Goal: Task Accomplishment & Management: Complete application form

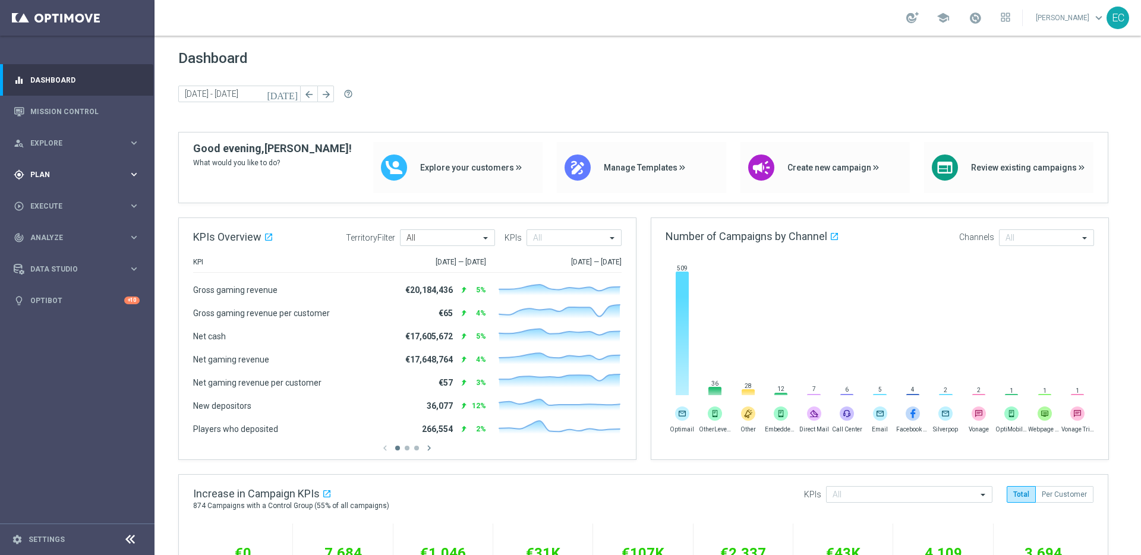
click at [94, 181] on div "gps_fixed Plan keyboard_arrow_right" at bounding box center [76, 174] width 153 height 31
click at [62, 266] on link "Streams" at bounding box center [77, 271] width 93 height 10
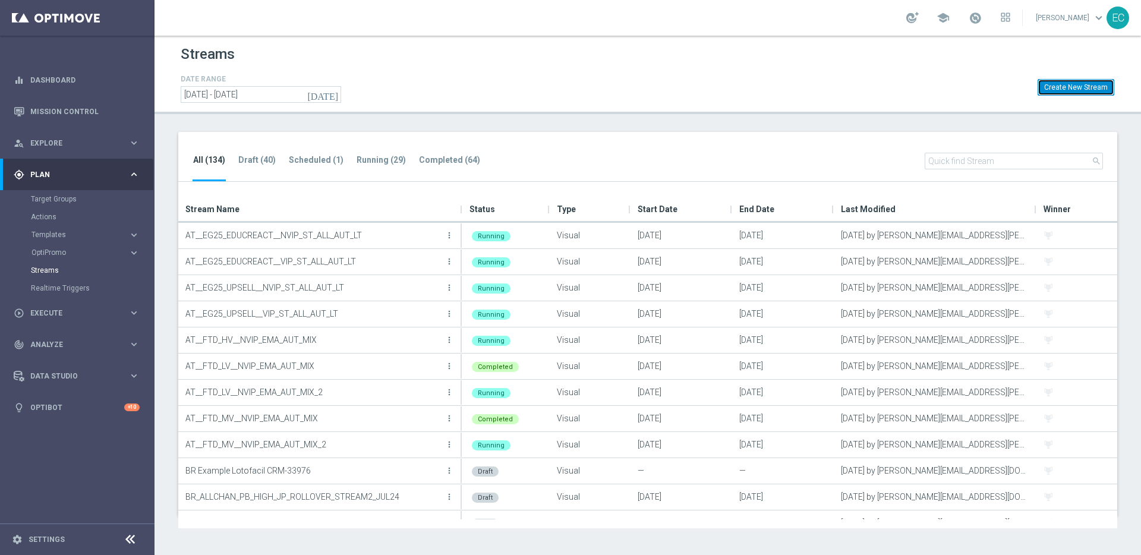
click at [1091, 90] on button "Create New Stream" at bounding box center [1075, 87] width 77 height 17
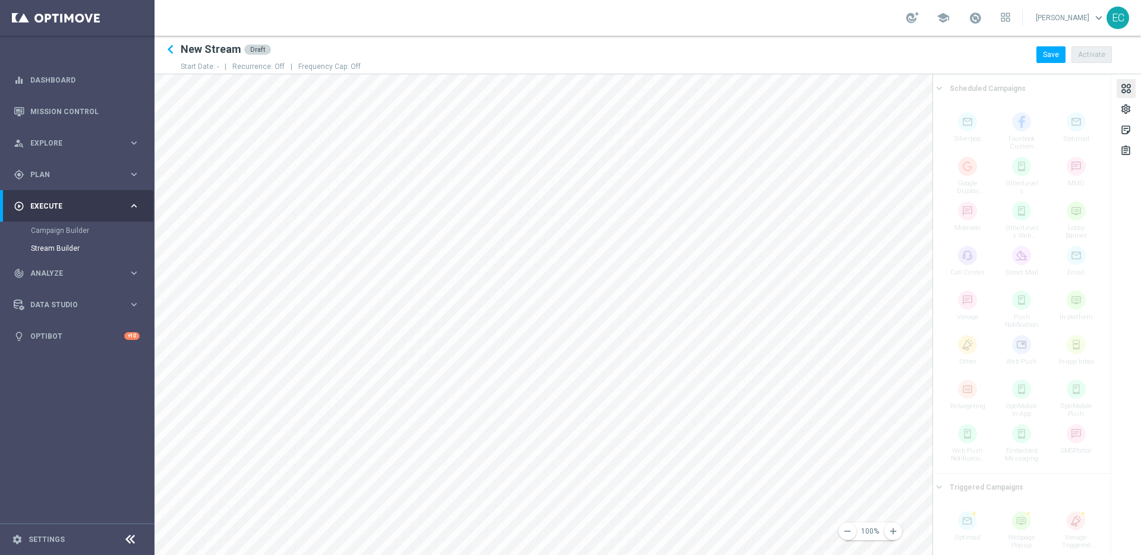
click at [218, 46] on h2 "New Stream" at bounding box center [211, 49] width 61 height 14
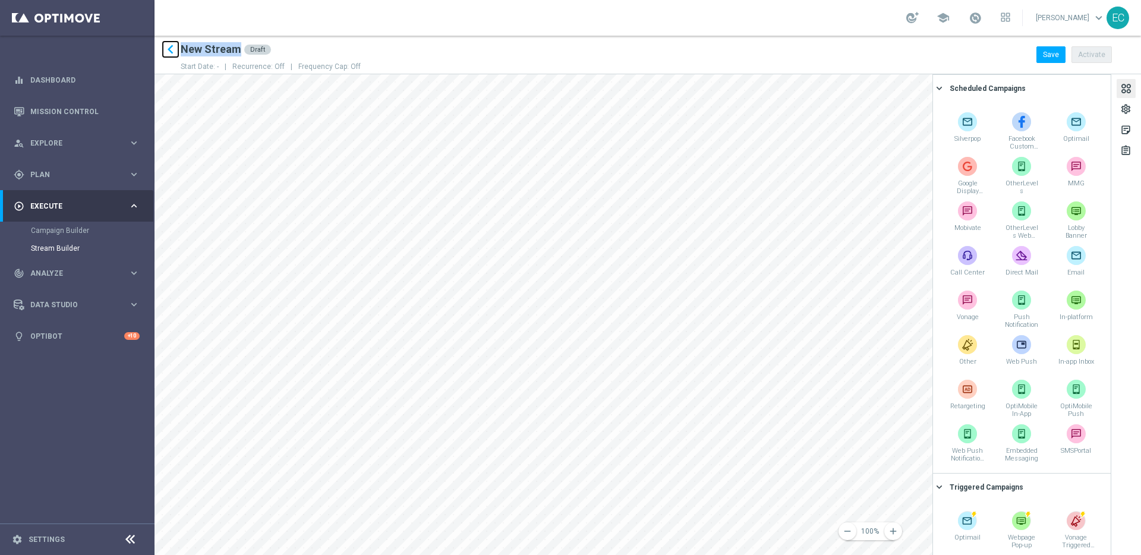
click at [175, 48] on icon "keyboard_arrow_left" at bounding box center [171, 49] width 18 height 18
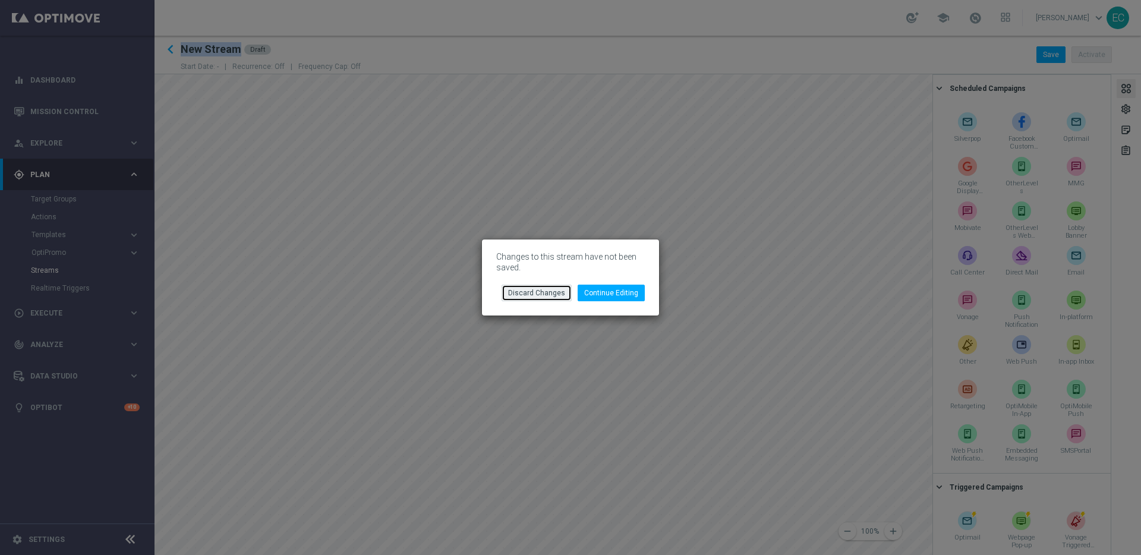
click at [530, 293] on button "Discard Changes" at bounding box center [536, 293] width 70 height 17
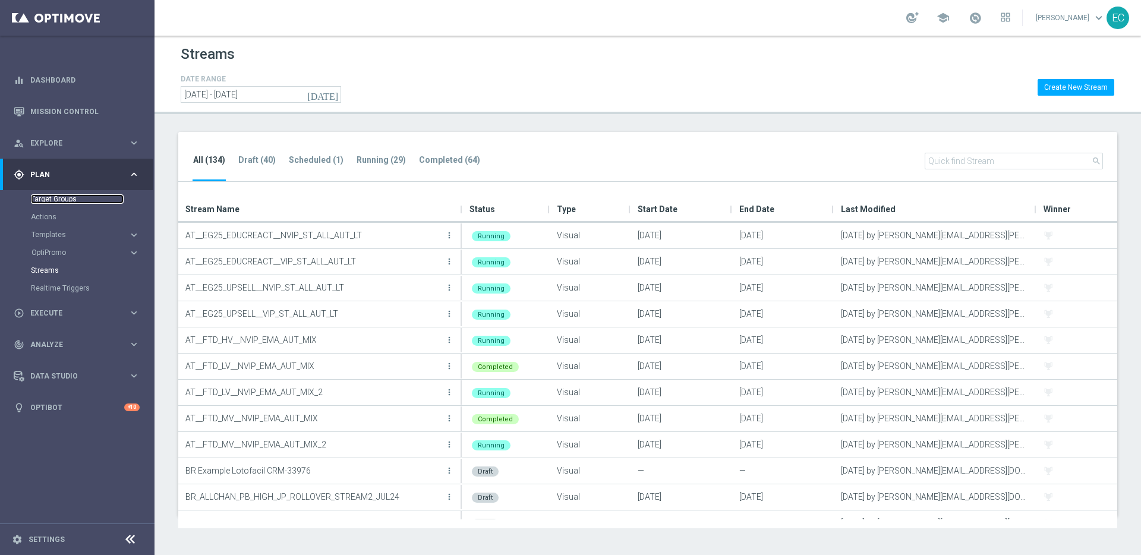
click at [67, 199] on link "Target Groups" at bounding box center [77, 199] width 93 height 10
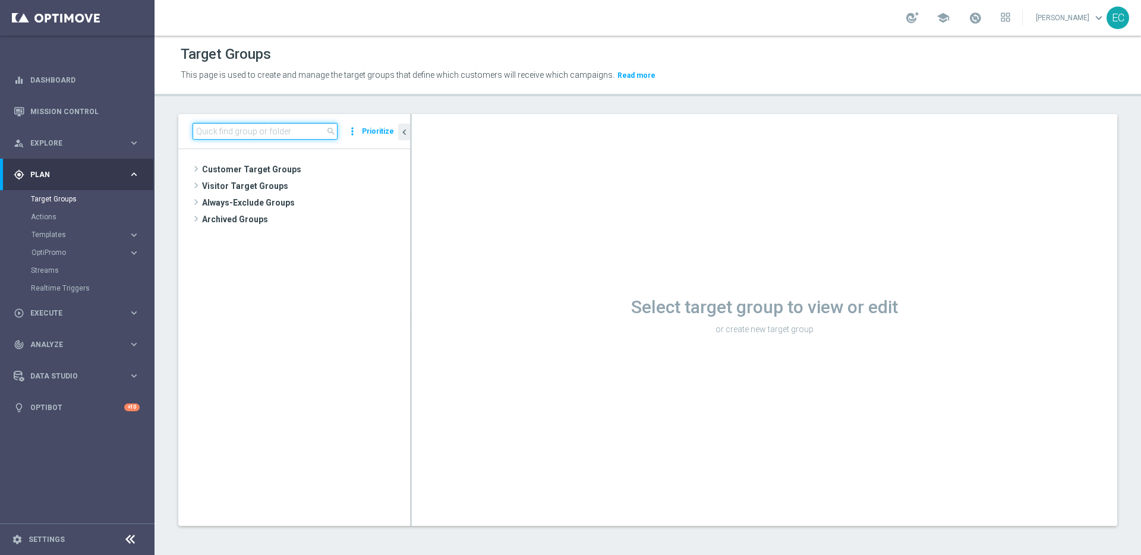
click at [245, 133] on input at bounding box center [265, 131] width 145 height 17
paste input "Ricky Cotter Test UK - Cancelled Subs"
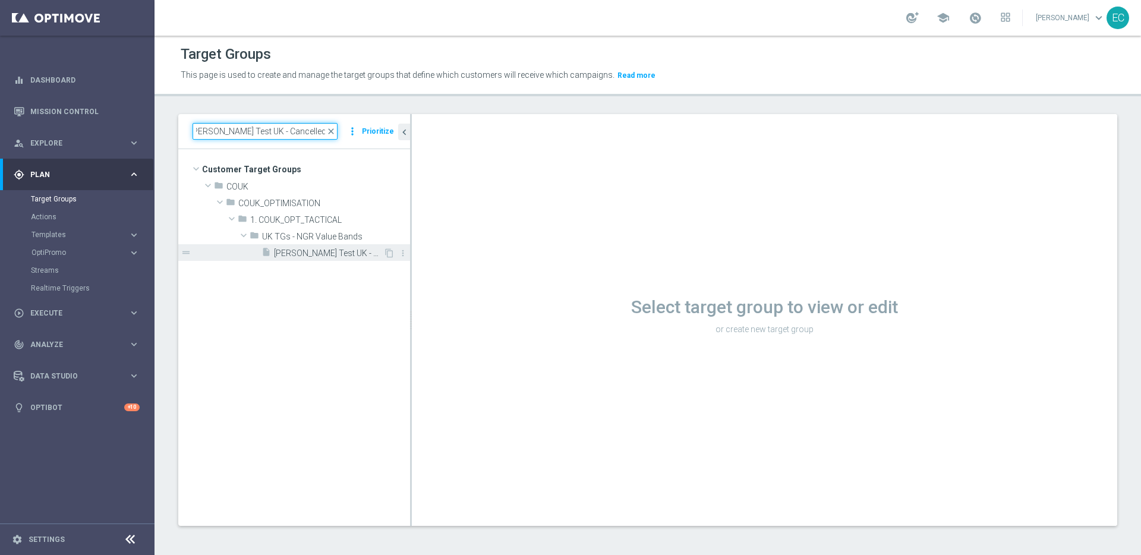
type input "Ricky Cotter Test UK - Cancelled Subs"
click at [359, 257] on span "Ricky Cotter Test UK - Cancelled Subs" at bounding box center [328, 253] width 109 height 10
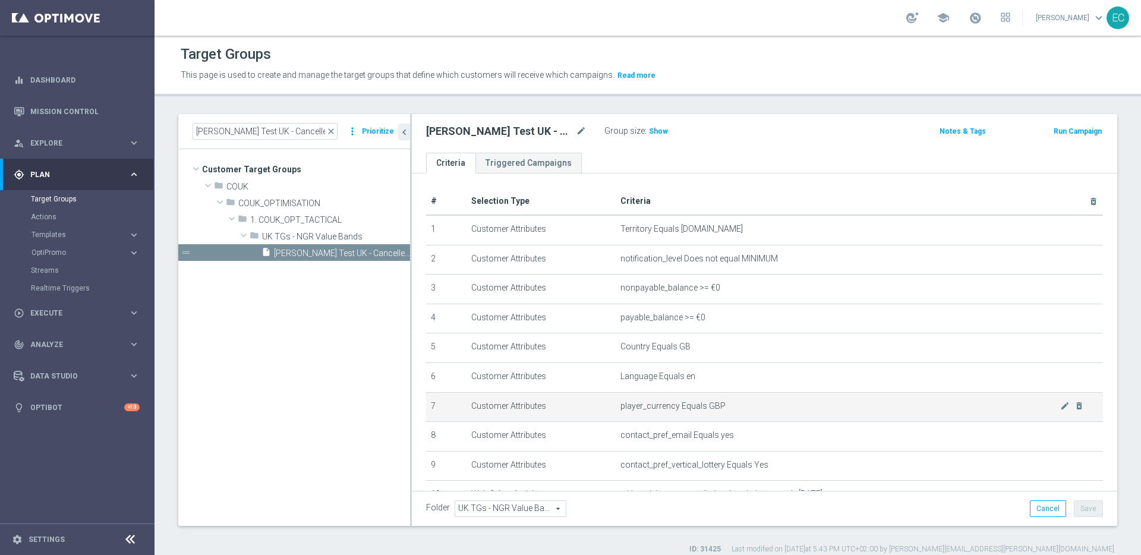
scroll to position [86, 0]
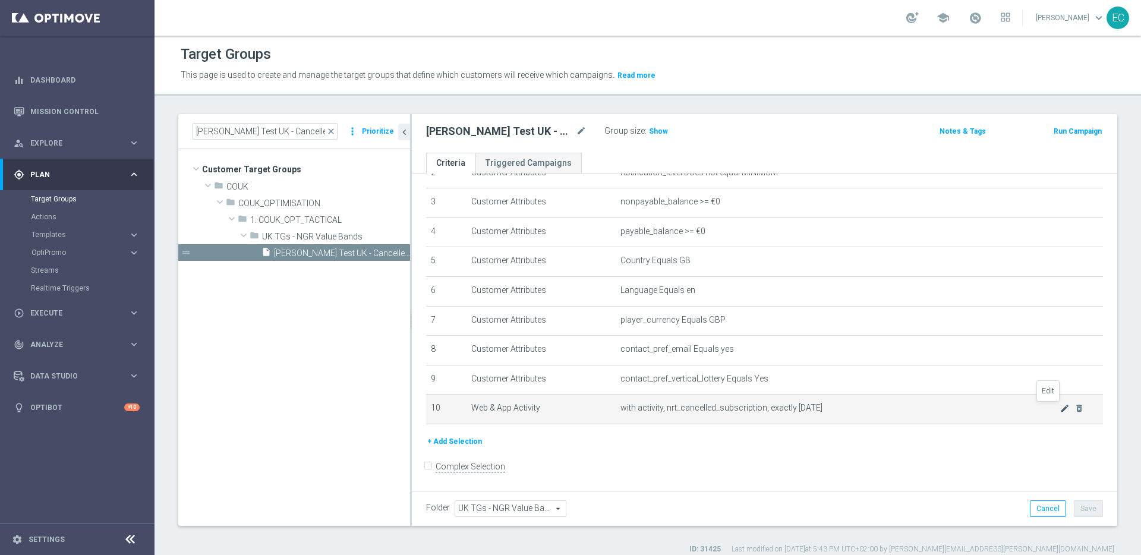
click at [1060, 406] on icon "mode_edit" at bounding box center [1065, 408] width 10 height 10
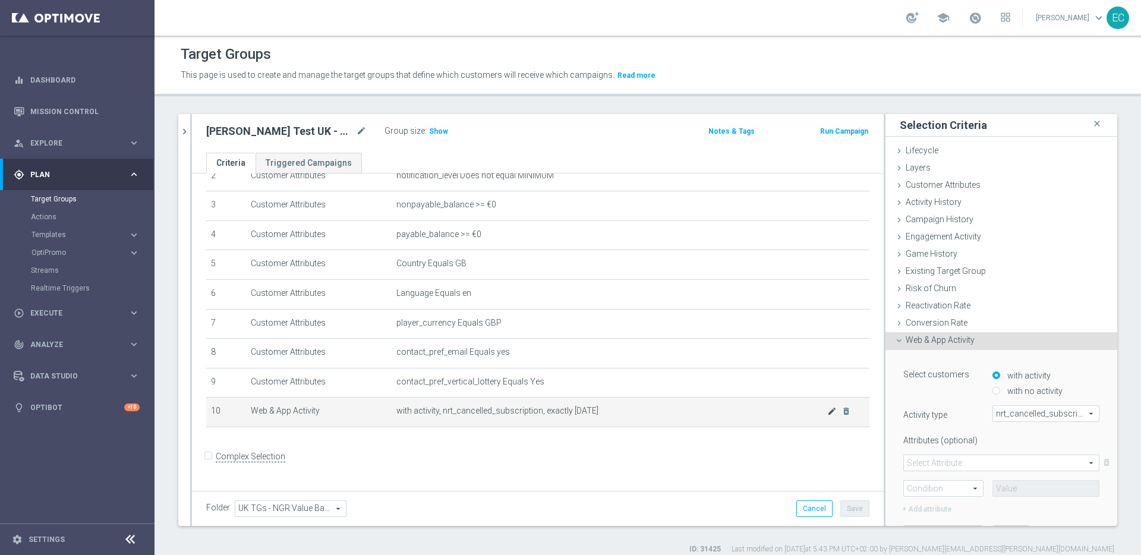
scroll to position [74, 0]
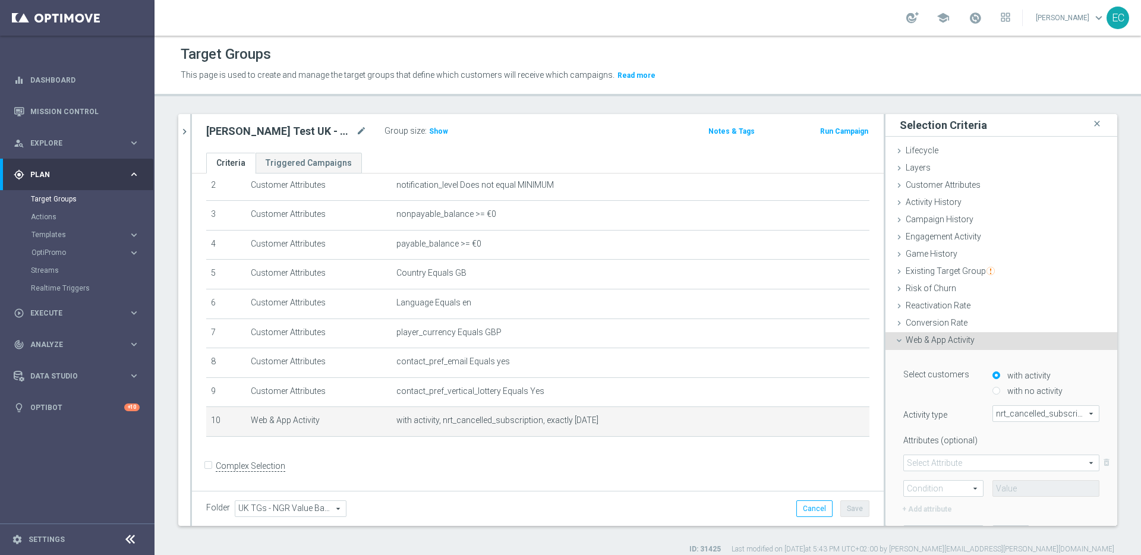
click at [1012, 394] on label "with no activity" at bounding box center [1033, 391] width 58 height 11
click at [1000, 394] on input "with no activity" at bounding box center [996, 391] width 8 height 8
radio input "true"
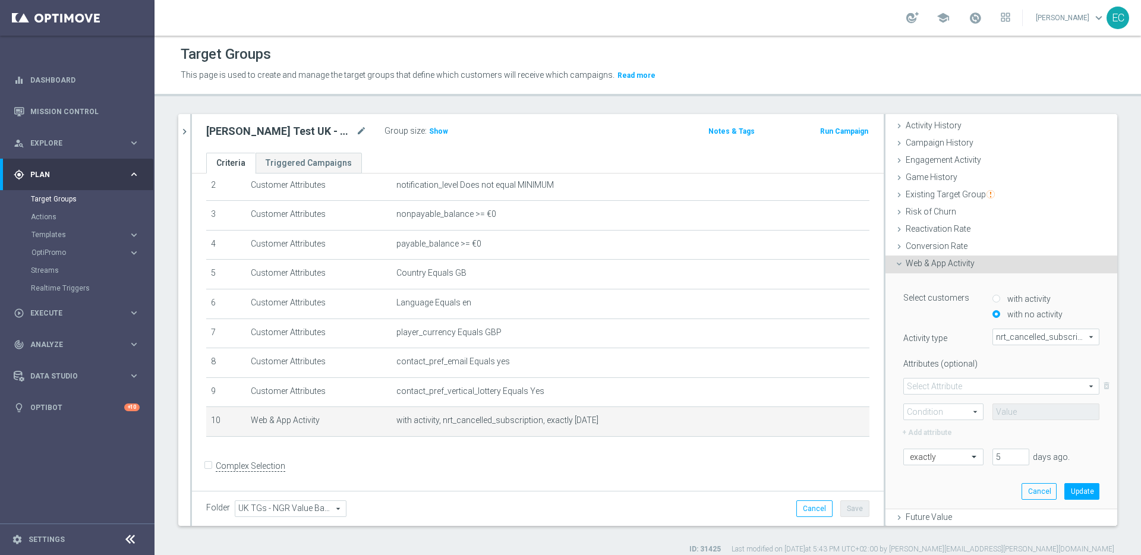
scroll to position [78, 0]
click at [1040, 333] on span "nrt_cancelled_subscription" at bounding box center [1046, 335] width 106 height 15
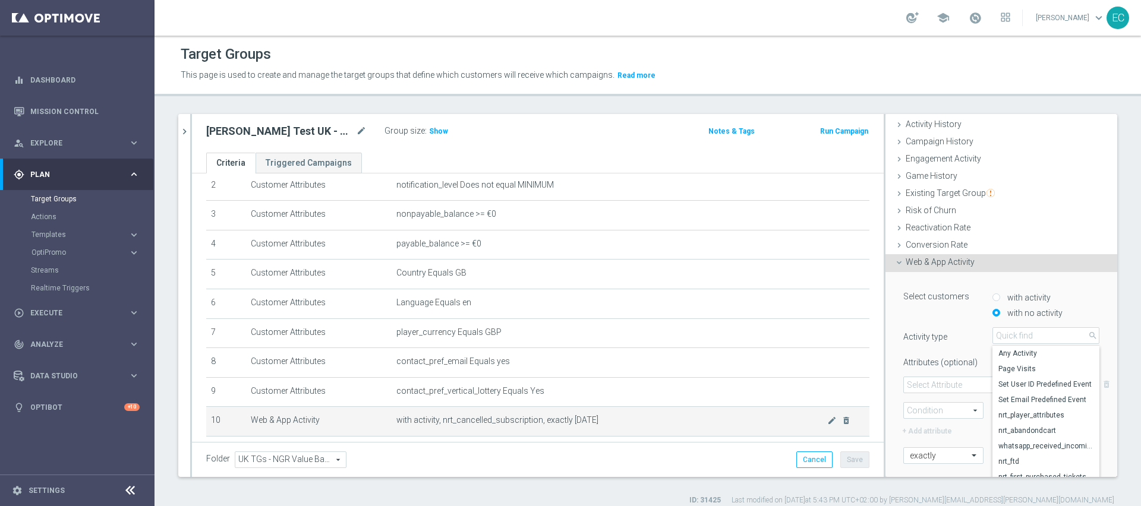
scroll to position [86, 0]
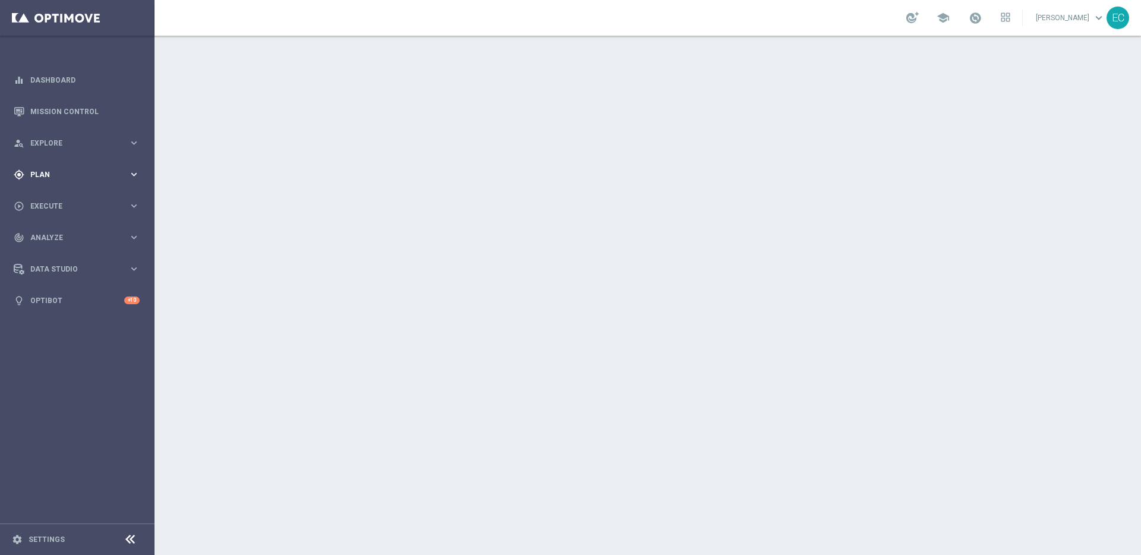
click at [61, 184] on div "gps_fixed Plan keyboard_arrow_right" at bounding box center [76, 174] width 153 height 31
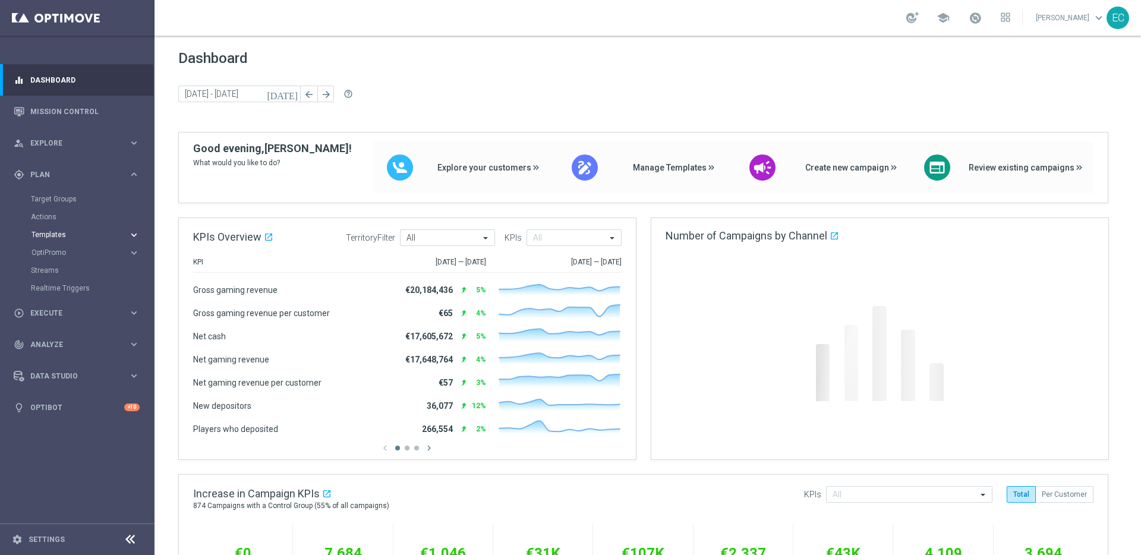
click at [83, 235] on span "Templates" at bounding box center [73, 234] width 85 height 7
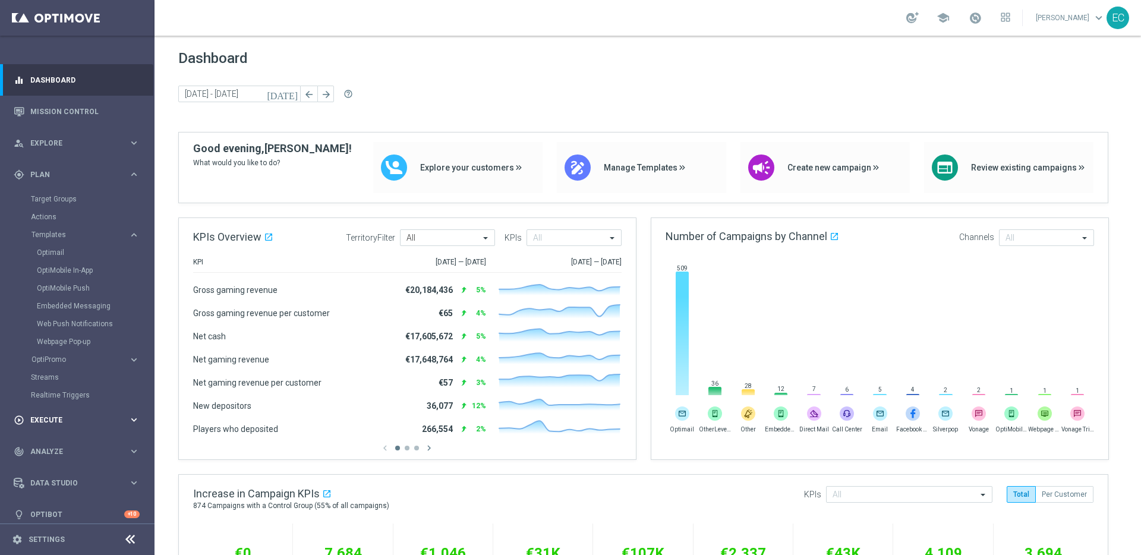
click at [57, 417] on span "Execute" at bounding box center [79, 420] width 98 height 7
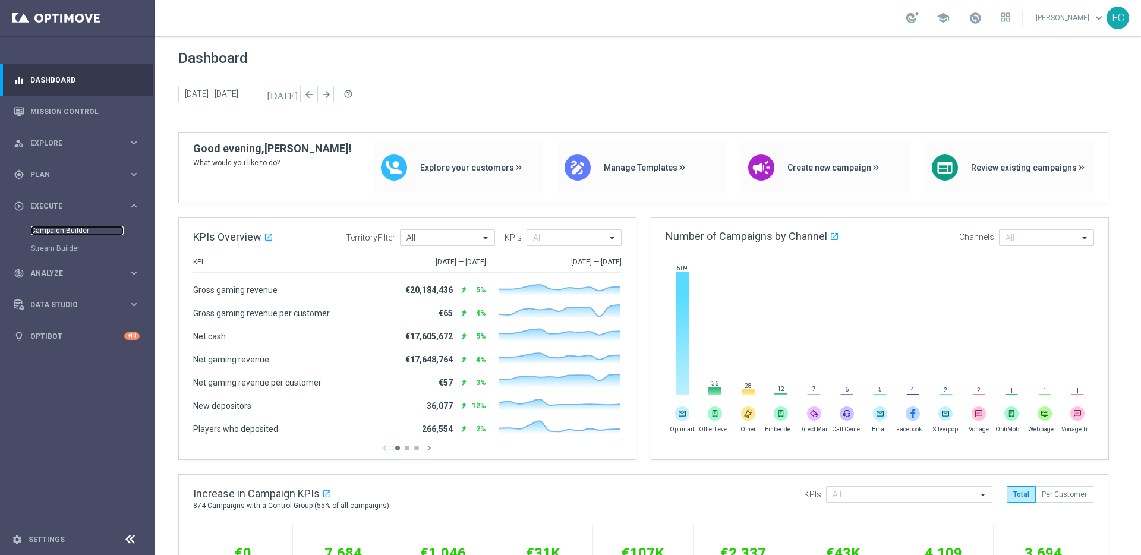
click at [77, 228] on link "Campaign Builder" at bounding box center [77, 231] width 93 height 10
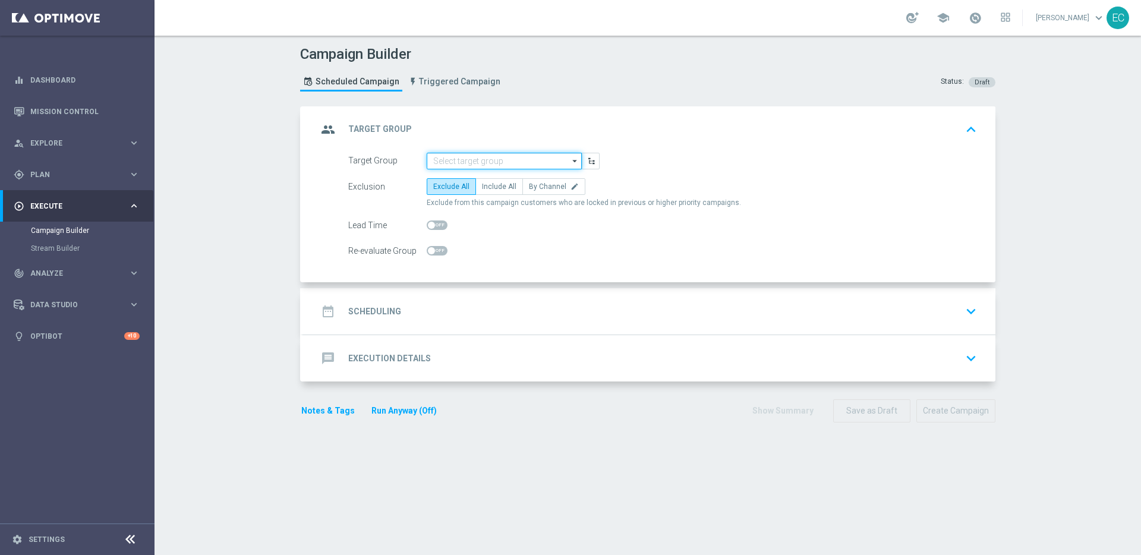
click at [468, 164] on input at bounding box center [504, 161] width 155 height 17
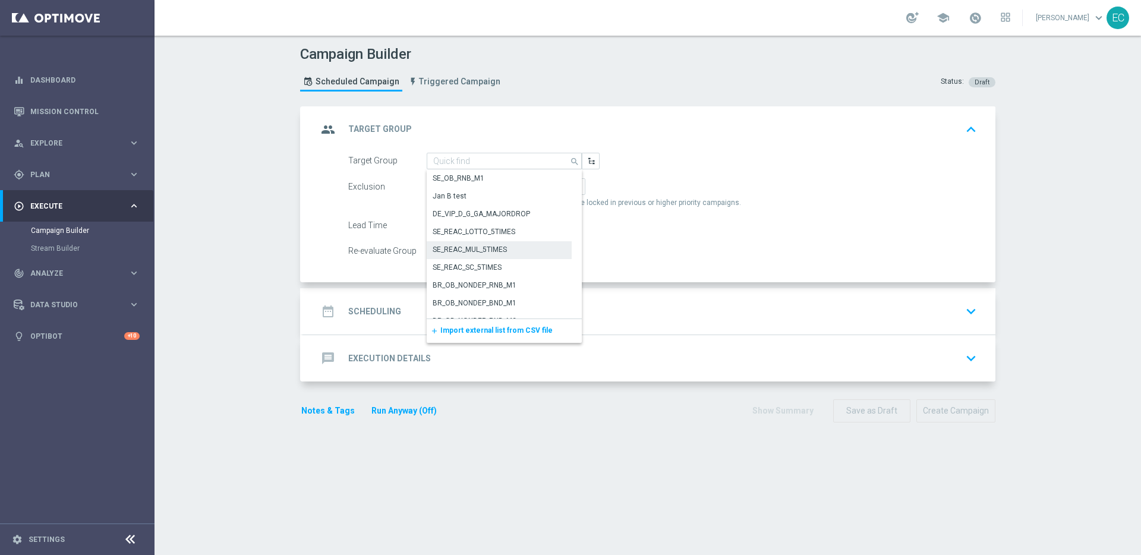
click at [496, 250] on div "SE_REAC_MUL_5TIMES" at bounding box center [470, 249] width 74 height 11
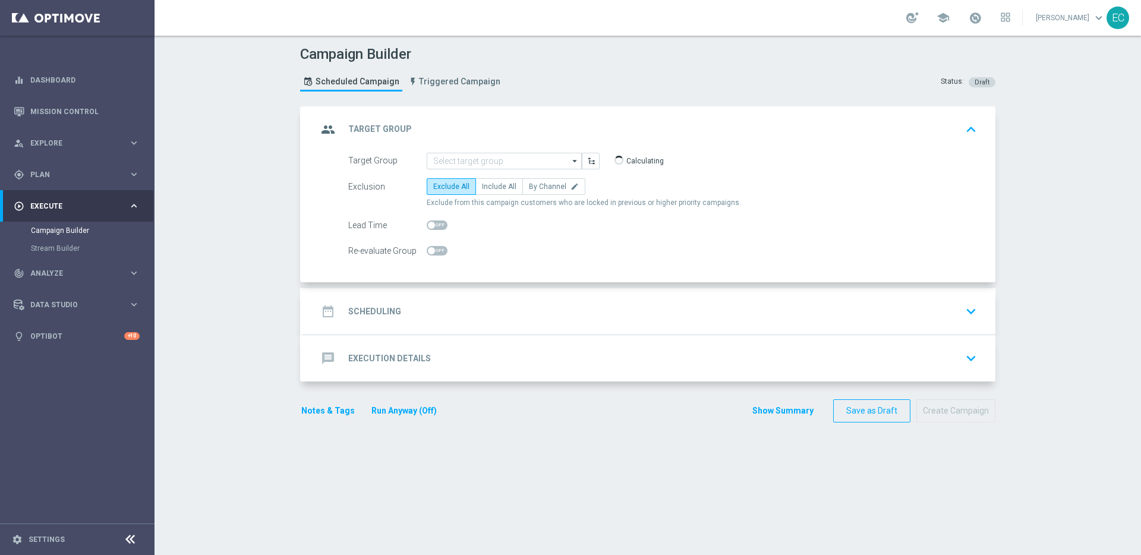
type input "SE_REAC_MUL_5TIMES"
click at [494, 187] on span "Include All" at bounding box center [499, 186] width 34 height 8
click at [490, 187] on input "Include All" at bounding box center [486, 189] width 8 height 8
radio input "true"
click at [444, 83] on span "Triggered Campaign" at bounding box center [459, 82] width 81 height 10
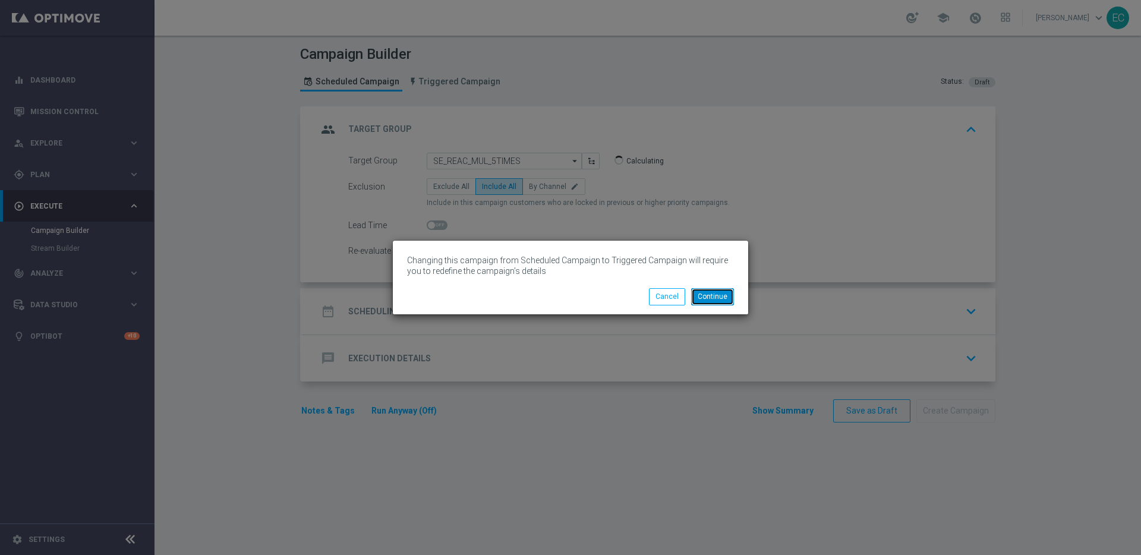
click at [711, 296] on button "Continue" at bounding box center [712, 296] width 43 height 17
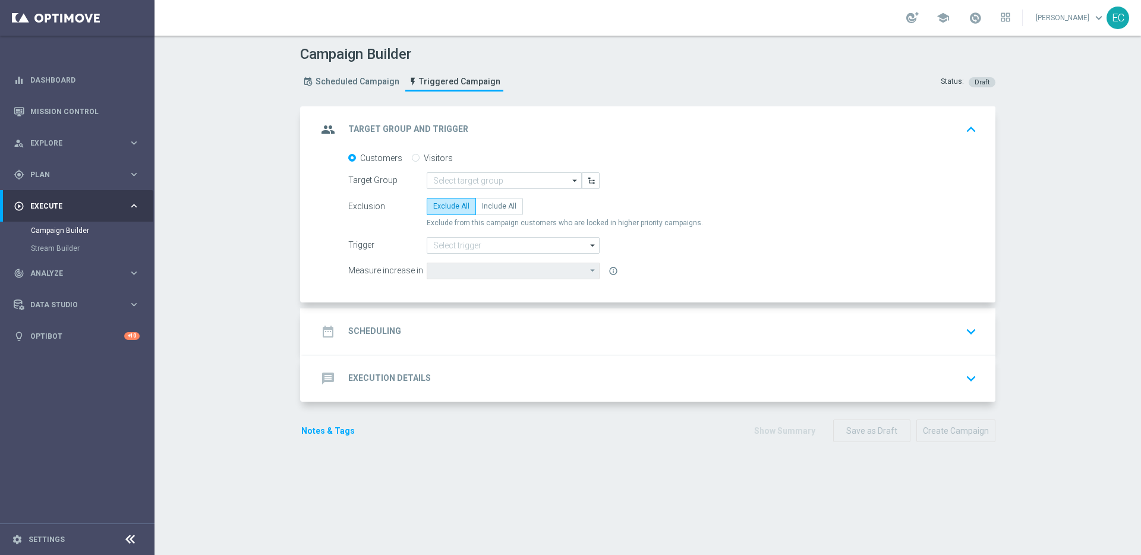
click at [416, 160] on div "Visitors" at bounding box center [432, 158] width 41 height 11
click at [412, 161] on input "Visitors" at bounding box center [416, 159] width 8 height 8
radio input "true"
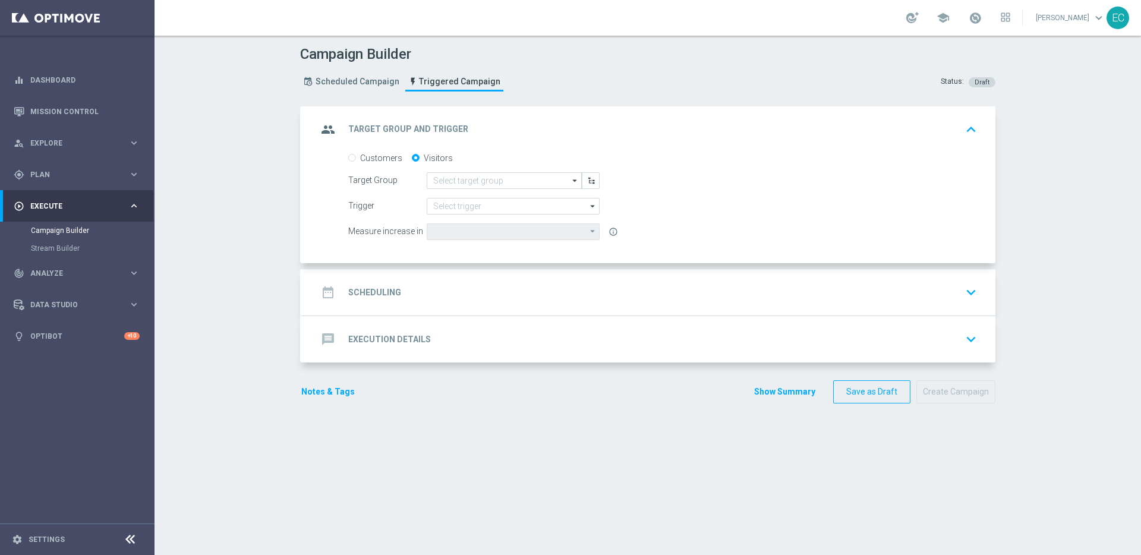
click at [477, 189] on form "Customers Visitors Target Group arrow_drop_down Show Selected 0 of 2 Converted …" at bounding box center [662, 197] width 629 height 88
click at [477, 184] on input at bounding box center [504, 180] width 155 height 17
click at [476, 207] on div "First-Time Visitors" at bounding box center [504, 215] width 155 height 17
type input "First-Time Visitors"
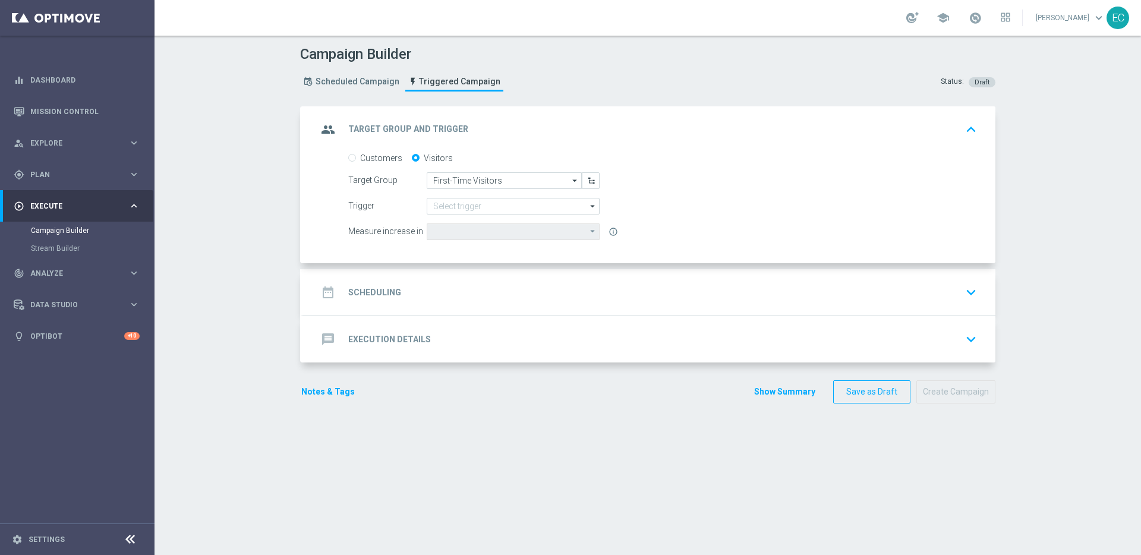
type input "Visitor Conversions"
click at [466, 201] on input at bounding box center [513, 206] width 173 height 17
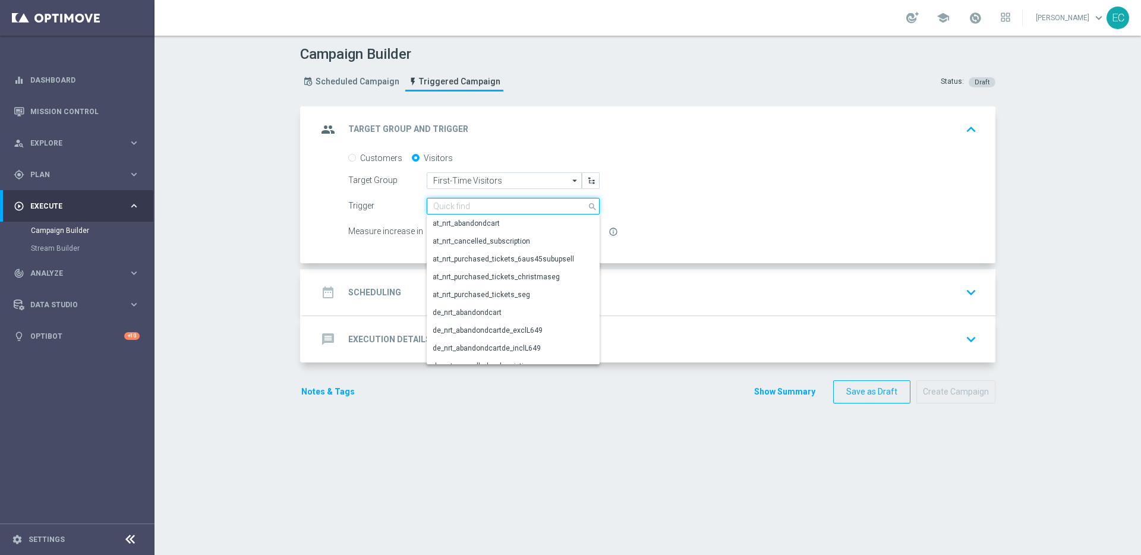
click at [466, 201] on input at bounding box center [513, 206] width 173 height 17
click at [477, 175] on input "First-Time Visitors" at bounding box center [504, 180] width 155 height 17
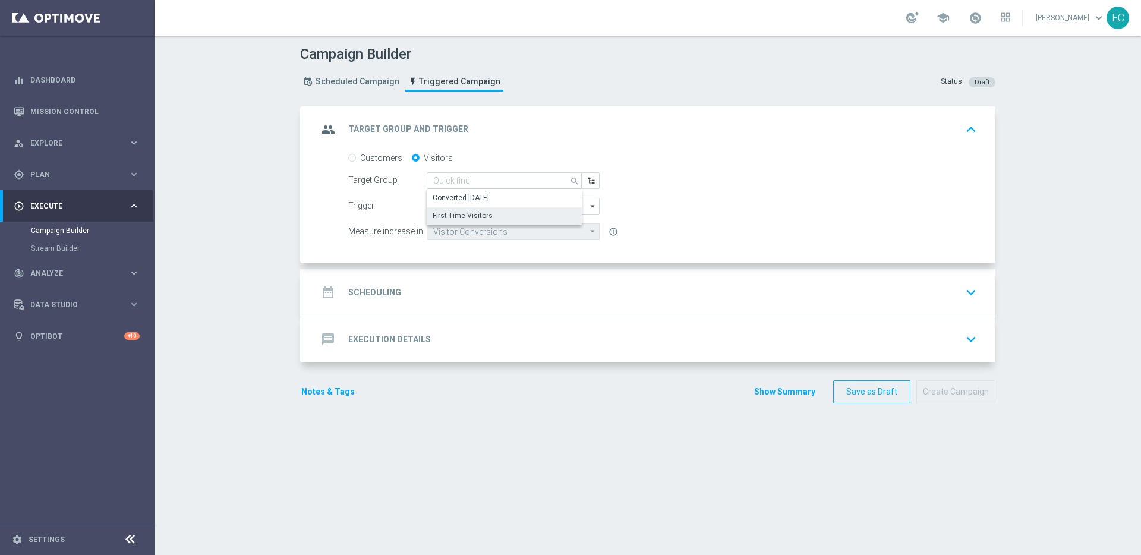
click at [383, 201] on div "Trigger" at bounding box center [387, 204] width 78 height 13
type input "First-Time Visitors"
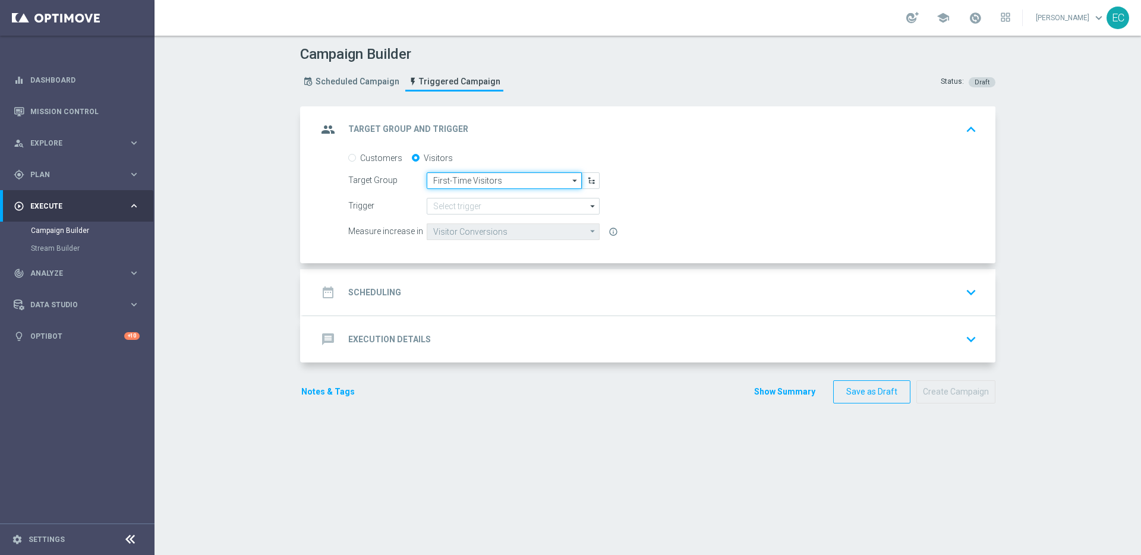
click at [465, 184] on input "First-Time Visitors" at bounding box center [504, 180] width 155 height 17
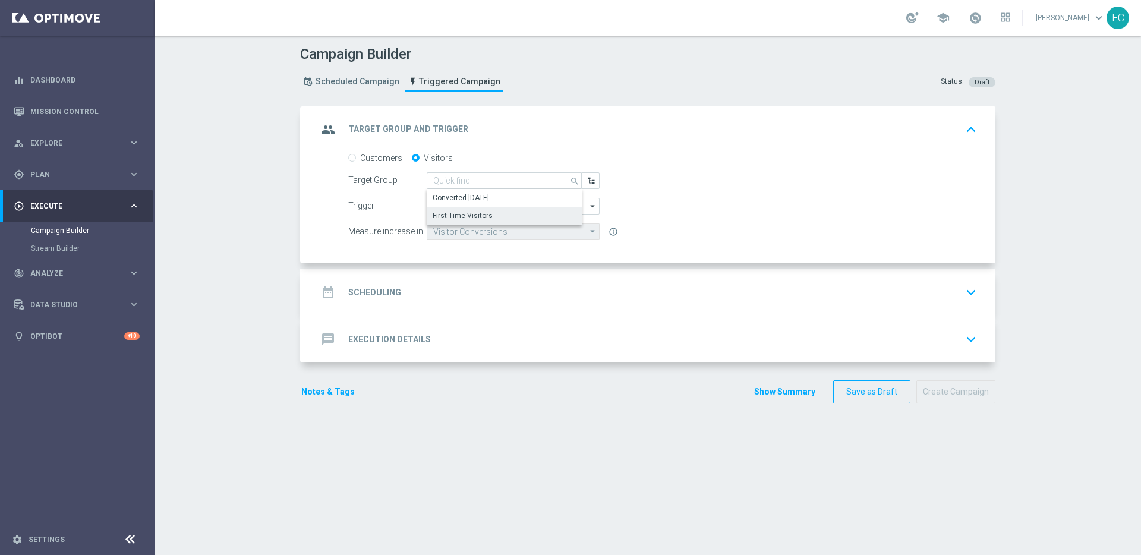
click at [468, 212] on div "First-Time Visitors" at bounding box center [463, 215] width 60 height 11
type input "First-Time Visitors"
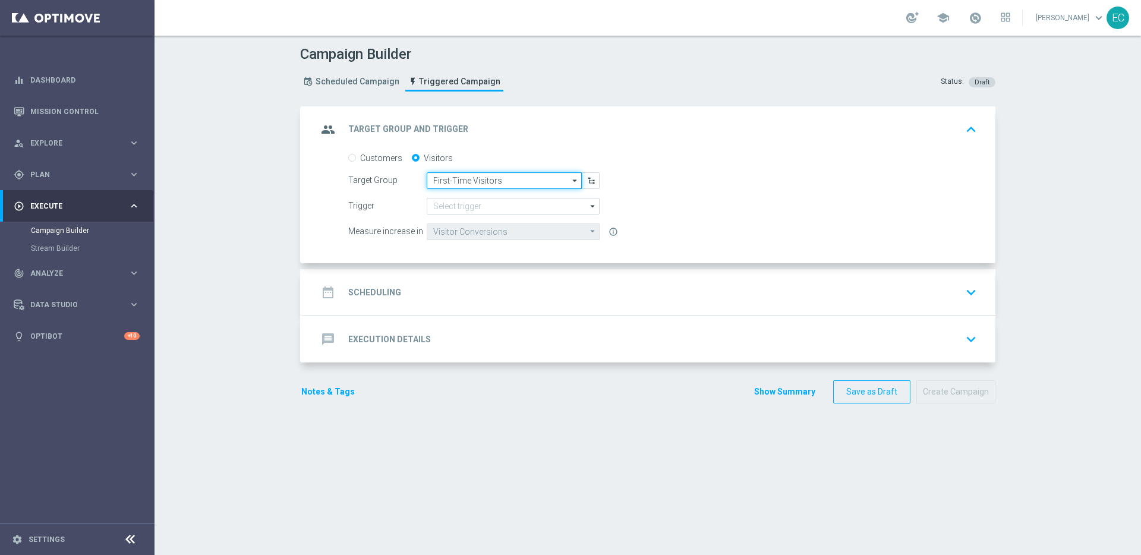
click at [465, 178] on input "First-Time Visitors" at bounding box center [504, 180] width 155 height 17
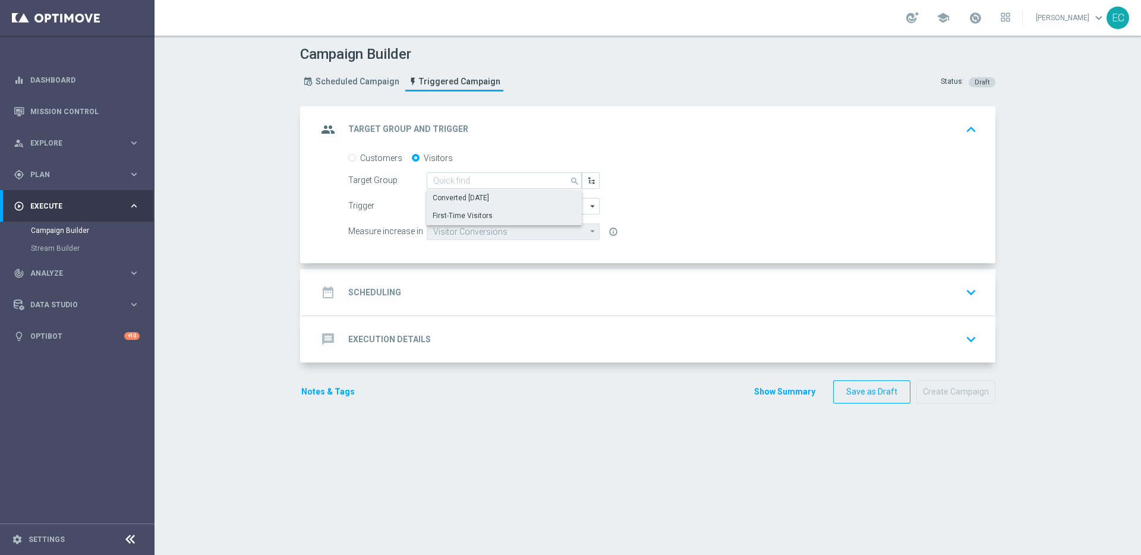
click at [459, 197] on div "Converted [DATE]" at bounding box center [461, 198] width 56 height 11
type input "Converted [DATE]"
type input "Deposit Amount"
click at [569, 181] on icon "arrow_drop_down" at bounding box center [575, 180] width 12 height 15
click at [570, 181] on icon "search" at bounding box center [575, 179] width 11 height 13
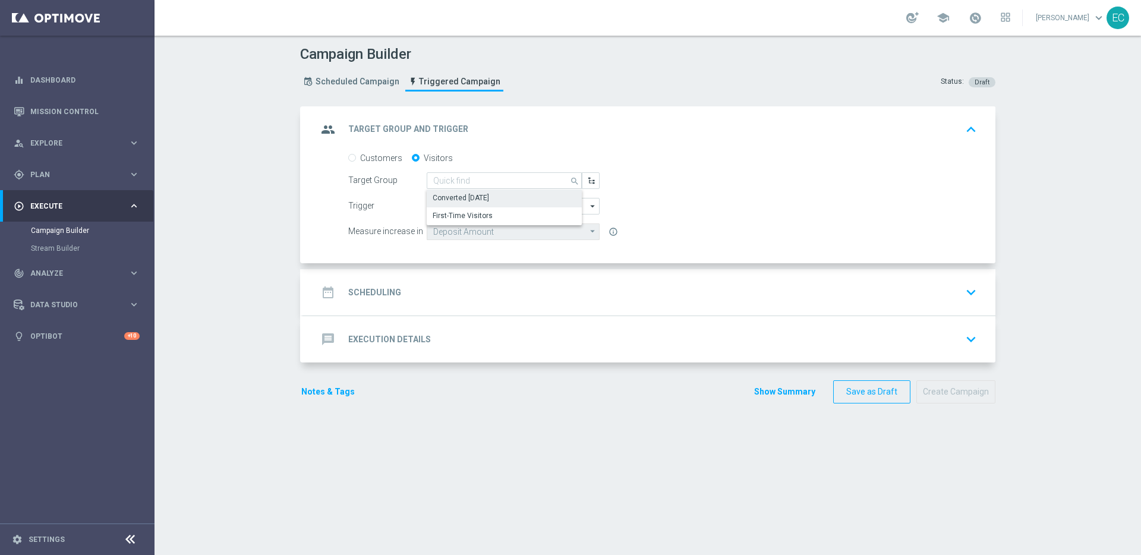
click at [570, 181] on icon "search" at bounding box center [575, 179] width 11 height 13
click at [567, 162] on div "Customers Visitors" at bounding box center [662, 158] width 629 height 11
type input "Converted [DATE]"
click at [546, 190] on form "Customers Visitors Target Group Converted [DATE] Converted [DATE] arrow_drop_do…" at bounding box center [662, 197] width 629 height 88
click at [545, 185] on input "Converted [DATE]" at bounding box center [504, 180] width 155 height 17
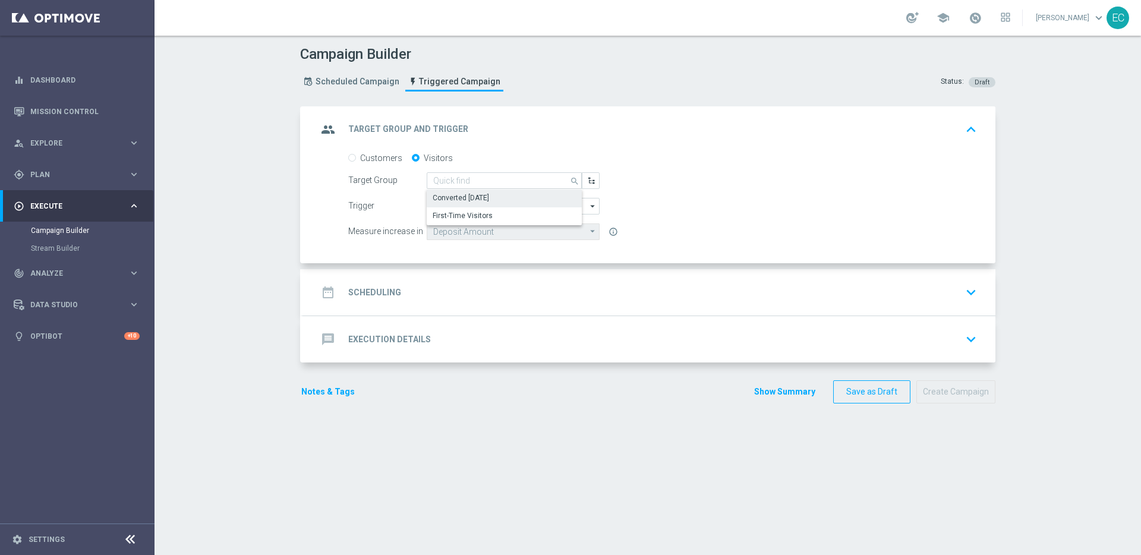
click at [360, 154] on label "Customers" at bounding box center [381, 158] width 42 height 11
click at [356, 155] on input "Customers" at bounding box center [352, 159] width 8 height 8
radio input "true"
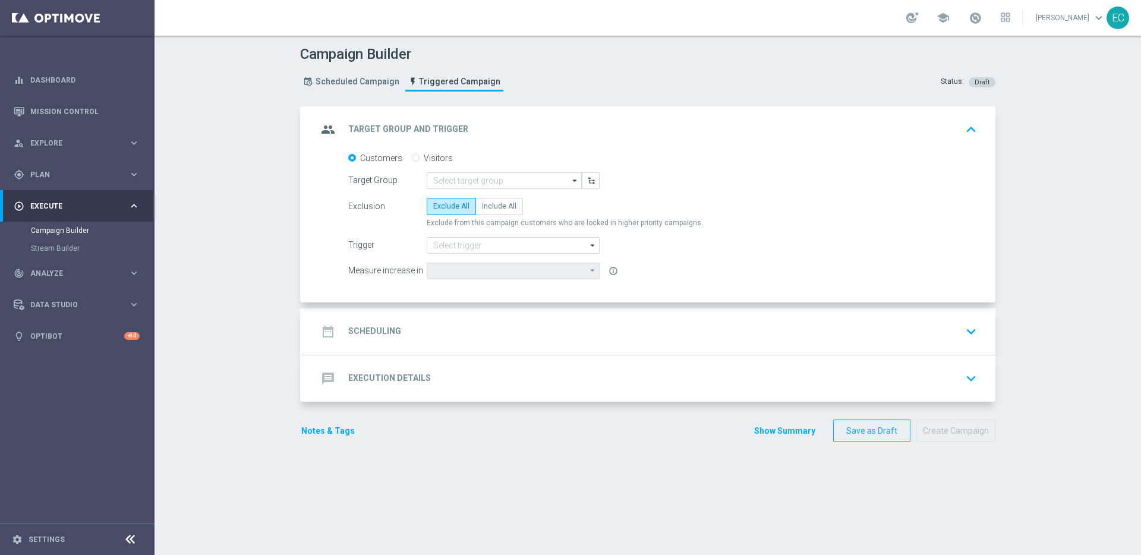
click at [478, 165] on form "Customers Visitors Target Group arrow_drop_down Show Selected 0 of 20695" at bounding box center [662, 216] width 629 height 127
click at [481, 175] on input at bounding box center [504, 180] width 155 height 17
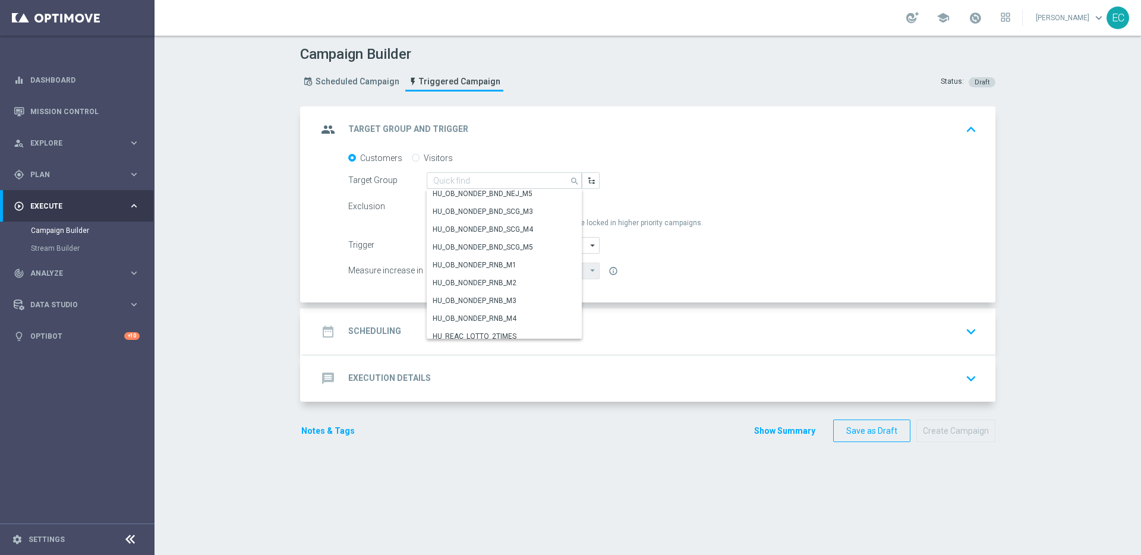
scroll to position [159540, 0]
click at [529, 273] on div "IE_ACTIVE_MUL_MID_RISKOFCHURN" at bounding box center [491, 277] width 116 height 11
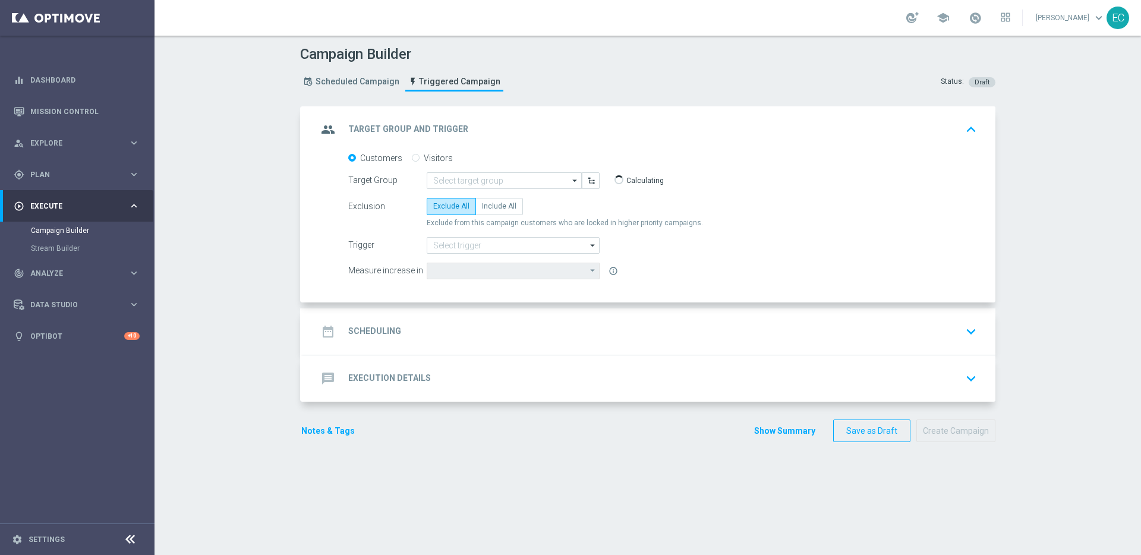
type input "IE_ACTIVE_MUL_MID_RISKOFCHURN"
type input "Deposit Amount"
click at [490, 209] on span "Include All" at bounding box center [499, 206] width 34 height 8
click at [490, 209] on input "Include All" at bounding box center [486, 208] width 8 height 8
radio input "true"
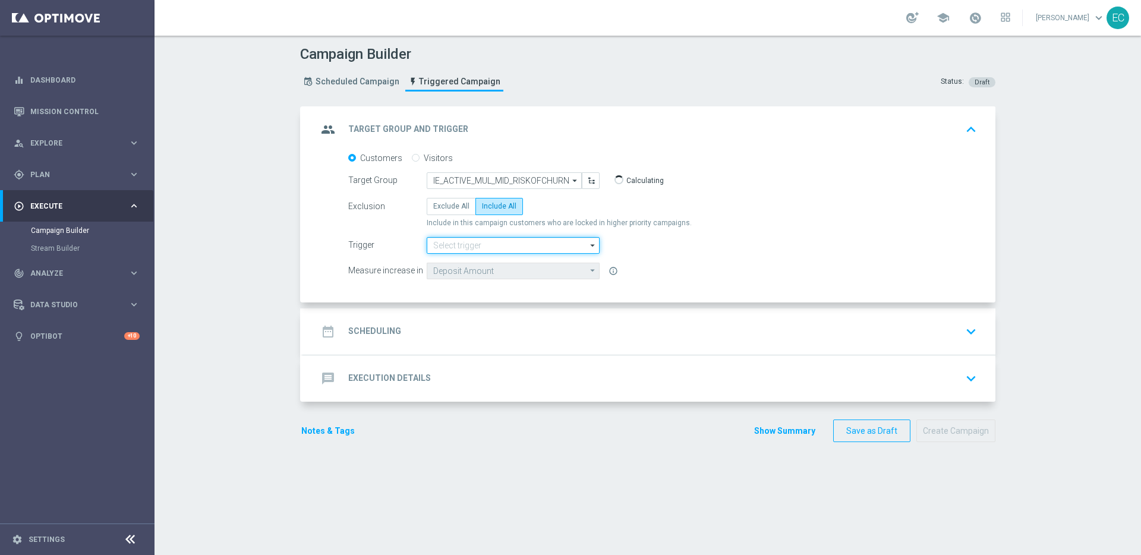
click at [496, 247] on input at bounding box center [513, 245] width 173 height 17
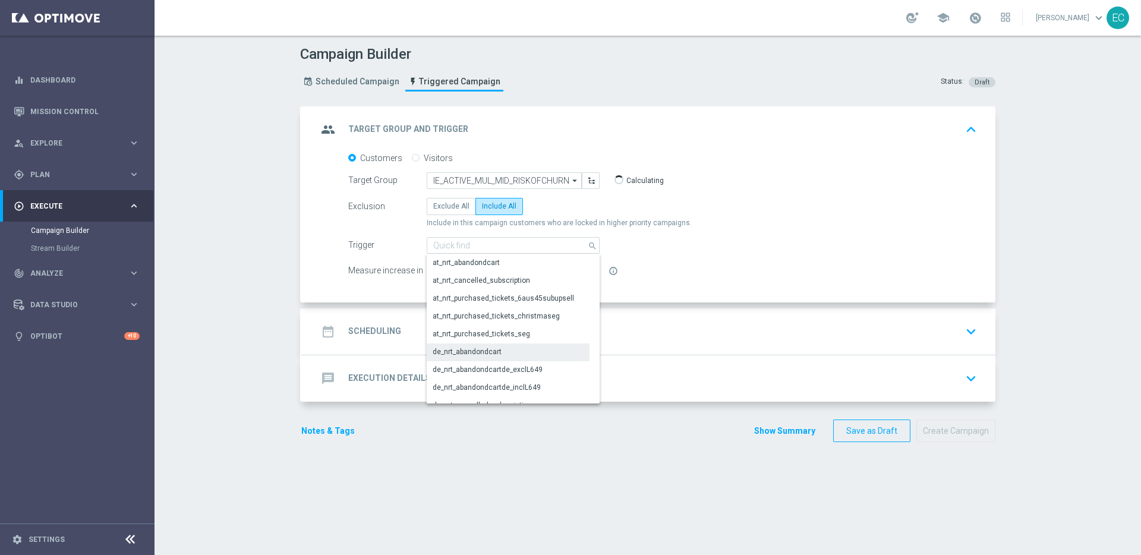
click at [516, 351] on div "de_nrt_abandondcart" at bounding box center [508, 351] width 163 height 17
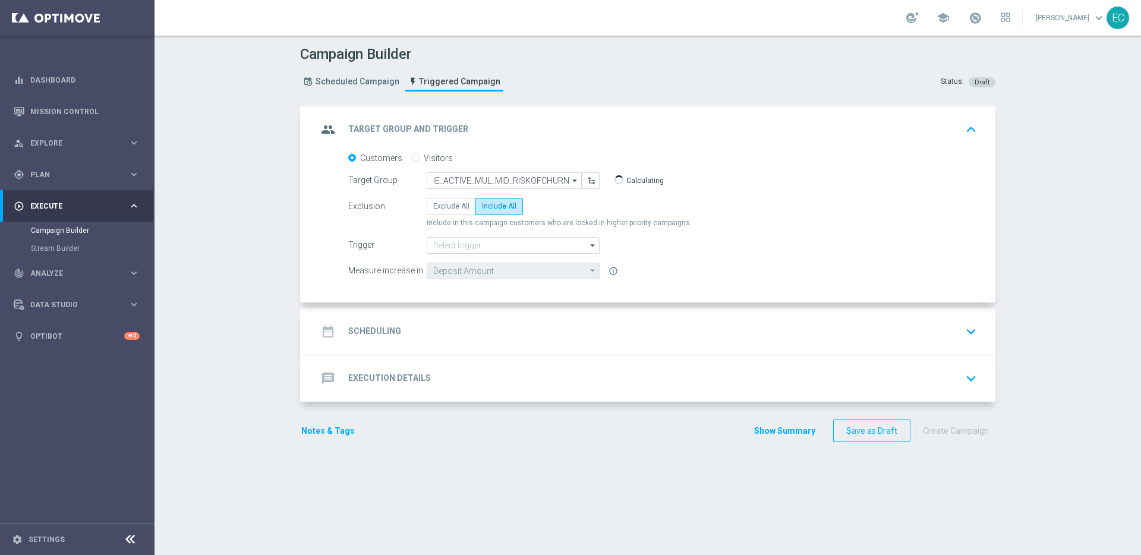
type input "de_nrt_abandondcart"
click at [598, 330] on div "date_range Scheduling keyboard_arrow_down" at bounding box center [649, 331] width 664 height 23
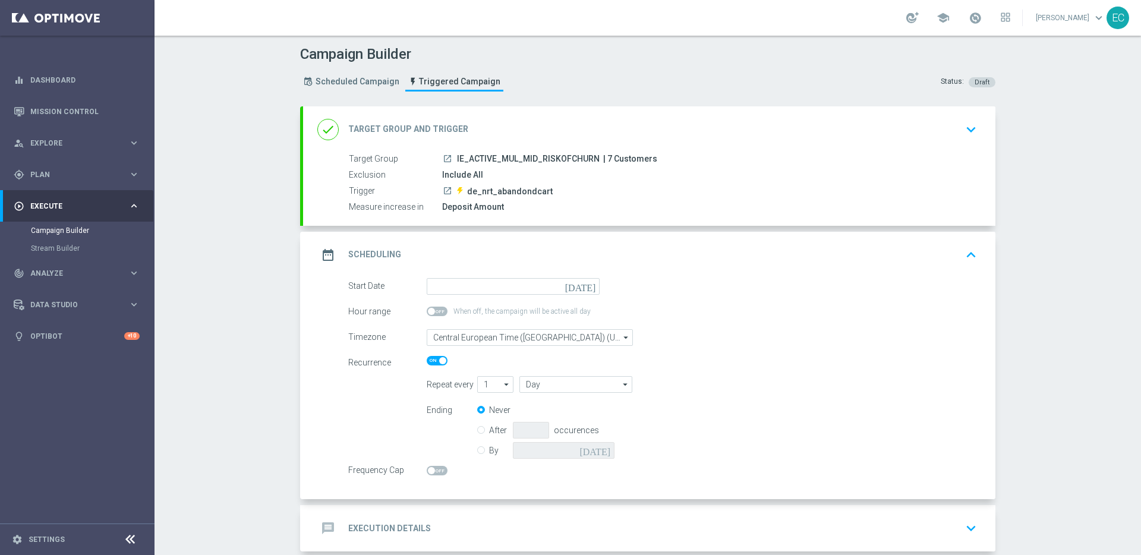
click at [566, 185] on div "launch de_nrt_abandondcart" at bounding box center [707, 191] width 530 height 12
click at [567, 156] on span "IE_ACTIVE_MUL_MID_RISKOFCHURN" at bounding box center [528, 159] width 143 height 11
click at [632, 136] on div "done Target Group and Trigger keyboard_arrow_down" at bounding box center [649, 129] width 664 height 23
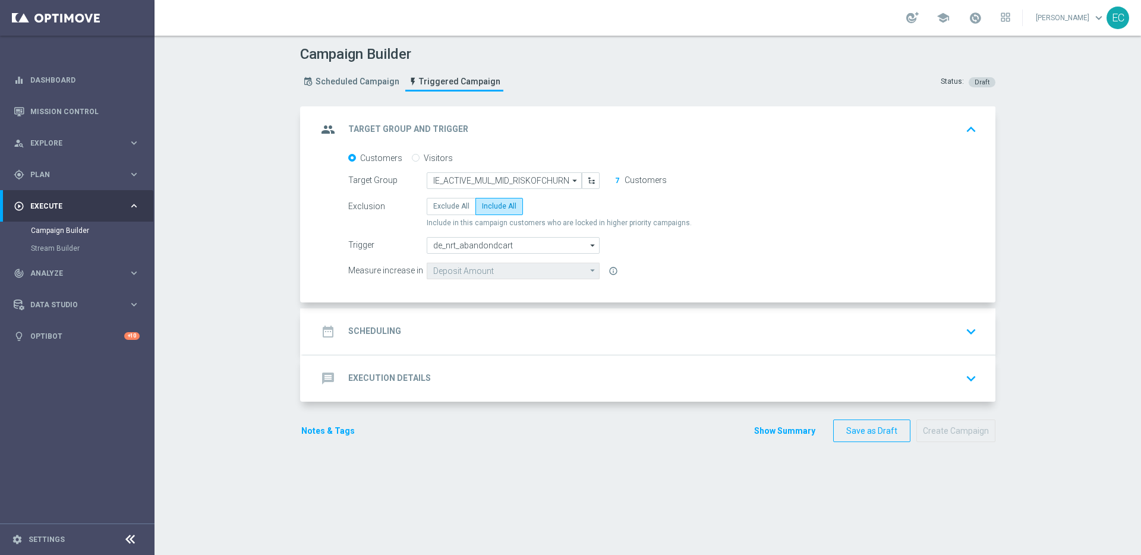
click at [538, 326] on div "date_range Scheduling keyboard_arrow_down" at bounding box center [649, 331] width 664 height 23
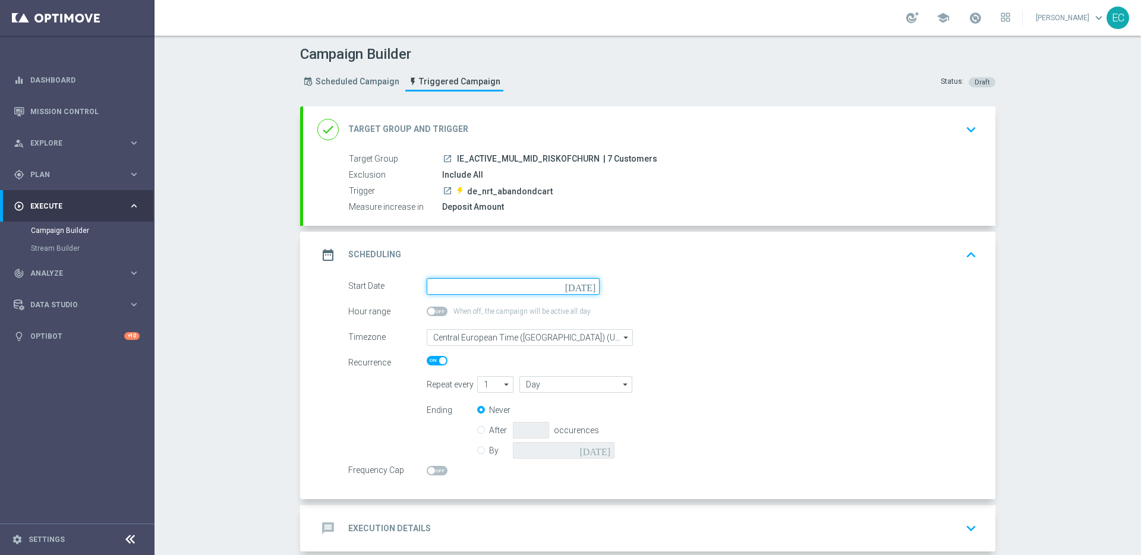
click at [520, 292] on input at bounding box center [513, 286] width 173 height 17
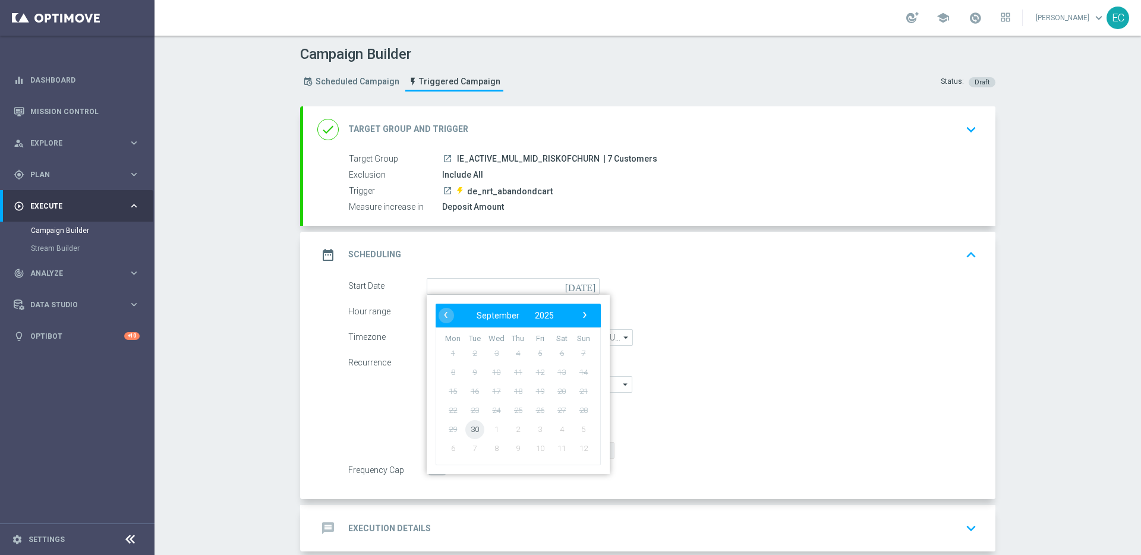
click at [468, 428] on span "30" at bounding box center [474, 428] width 19 height 19
type input "[DATE]"
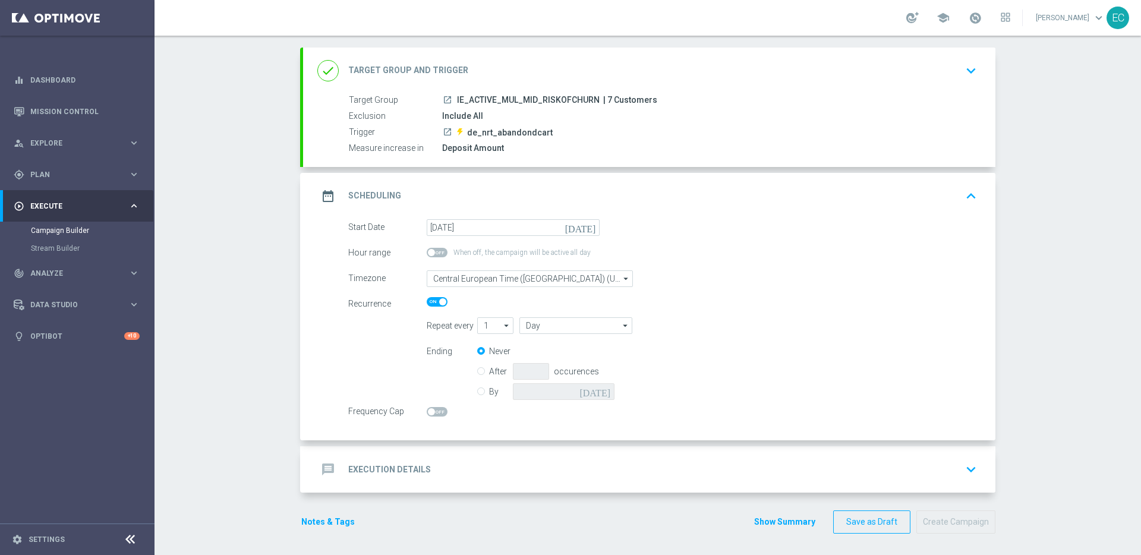
scroll to position [61, 0]
click at [446, 460] on div "message Execution Details keyboard_arrow_down" at bounding box center [649, 467] width 664 height 23
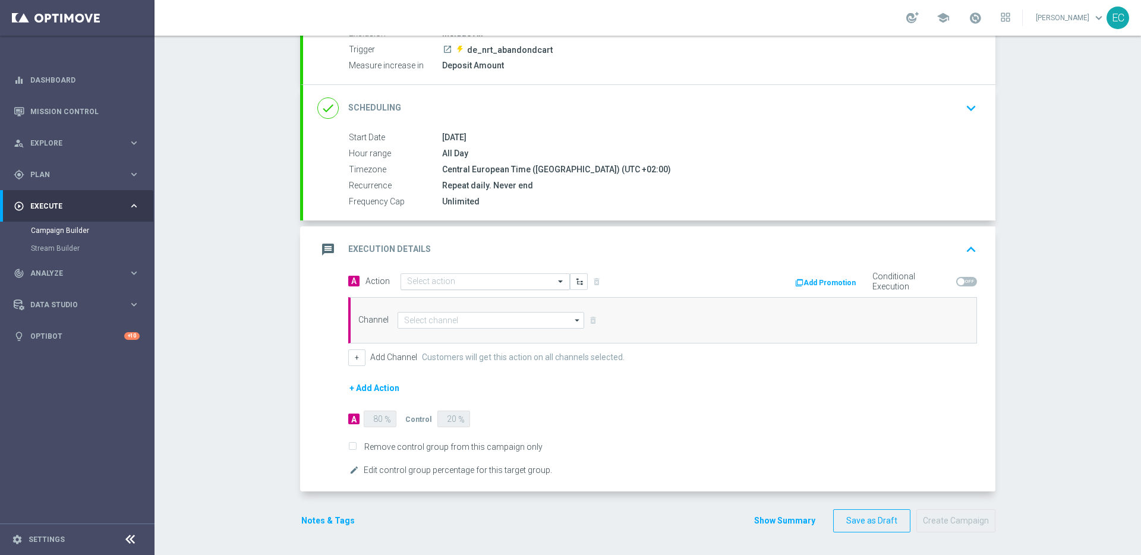
scroll to position [143, 0]
click at [475, 321] on input at bounding box center [491, 319] width 187 height 17
click at [524, 286] on div "Select action" at bounding box center [484, 280] width 169 height 17
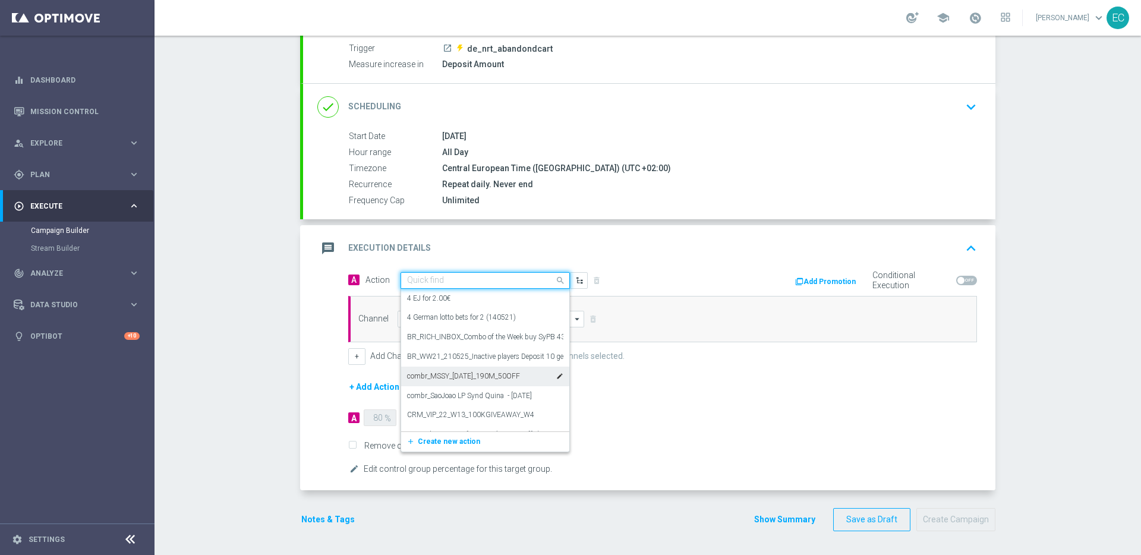
click at [492, 375] on label "combr_MSSY_[DATE]_190M_50OFF" at bounding box center [463, 376] width 113 height 10
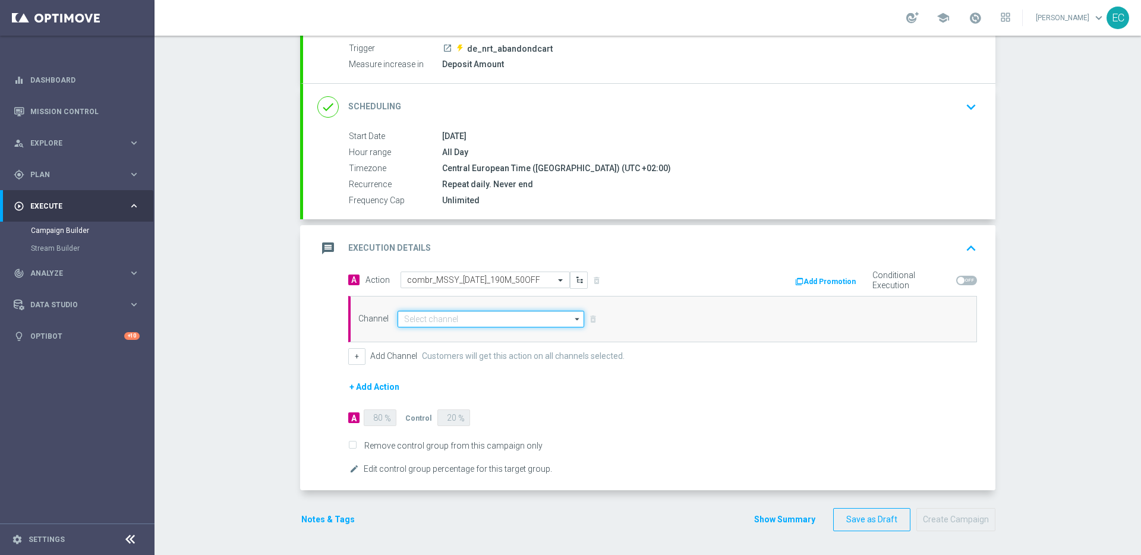
click at [502, 321] on input at bounding box center [491, 319] width 187 height 17
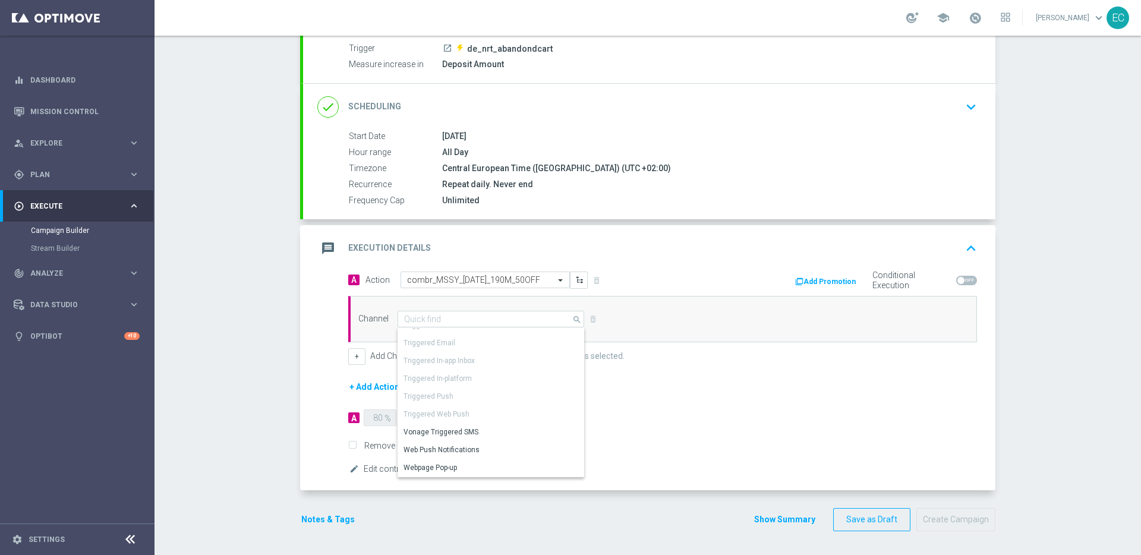
click at [713, 299] on div "Channel search Show Selected 0 of NaN Embedded Messaging Optimail" at bounding box center [662, 319] width 629 height 46
click at [957, 281] on span at bounding box center [960, 280] width 7 height 7
click at [956, 281] on input "checkbox" at bounding box center [966, 281] width 21 height 10
click at [956, 281] on span at bounding box center [966, 281] width 21 height 10
click at [956, 281] on input "checkbox" at bounding box center [966, 281] width 21 height 10
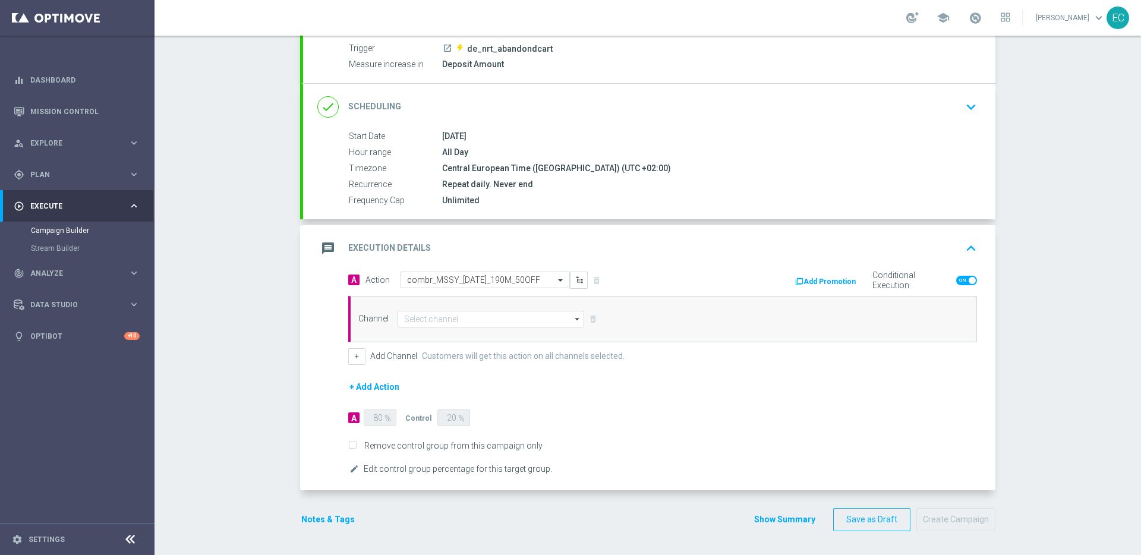
checkbox input "false"
click at [441, 318] on input at bounding box center [491, 319] width 187 height 17
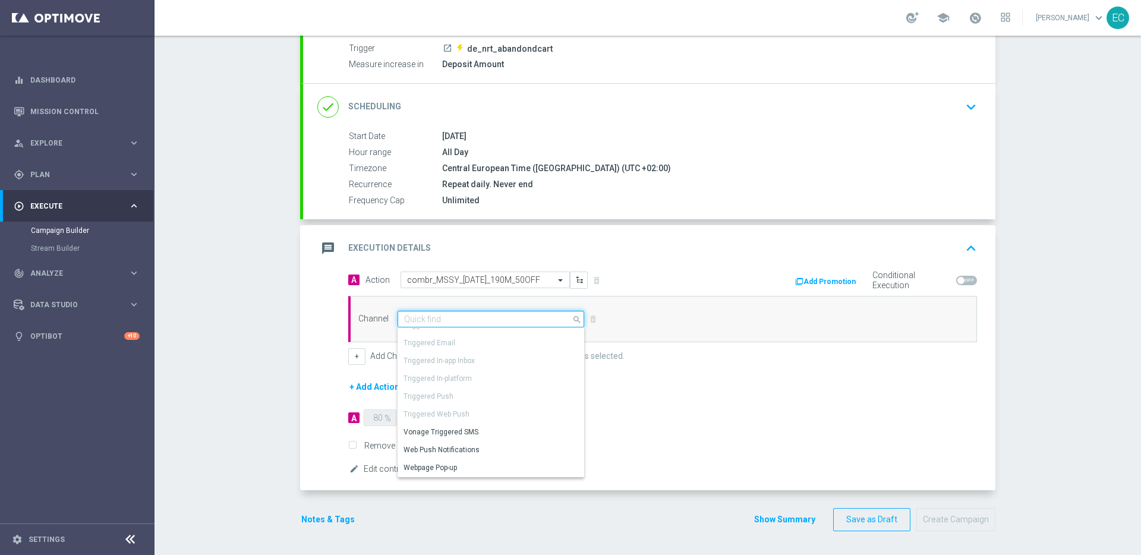
scroll to position [0, 0]
click at [441, 318] on input at bounding box center [491, 319] width 187 height 17
click at [645, 343] on div "A Action Select action combr_MSSY_[DATE]_190M_50OFF delete_forever Add Promotio…" at bounding box center [662, 318] width 646 height 93
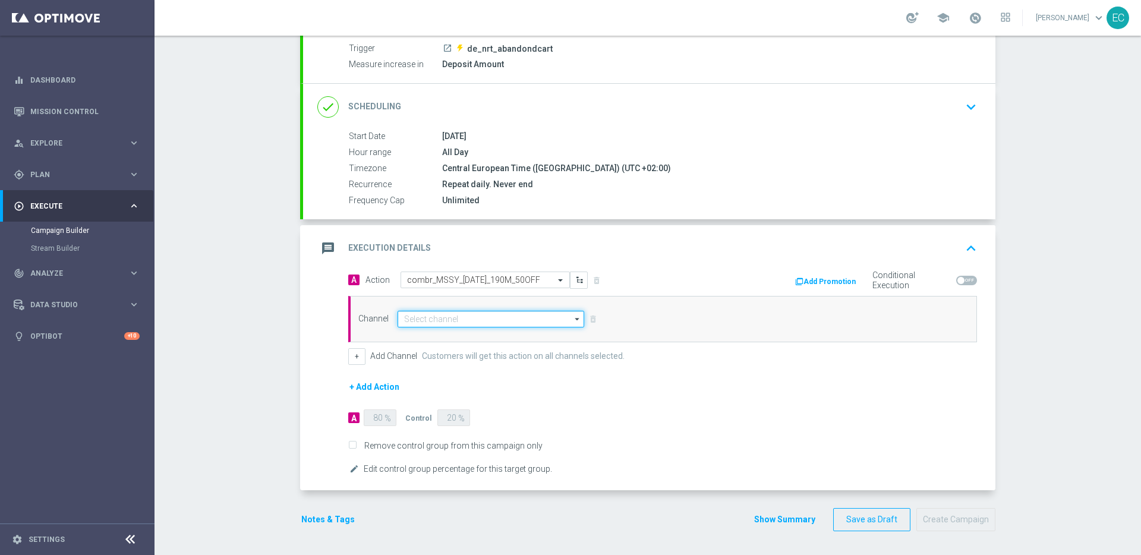
click at [422, 322] on input at bounding box center [491, 319] width 187 height 17
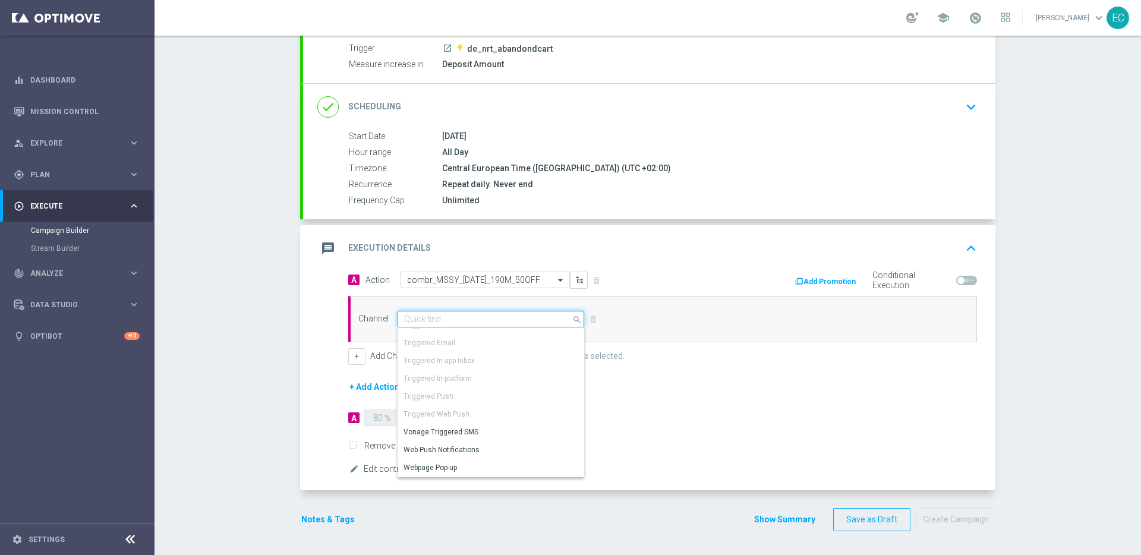
click at [422, 322] on input at bounding box center [491, 319] width 187 height 17
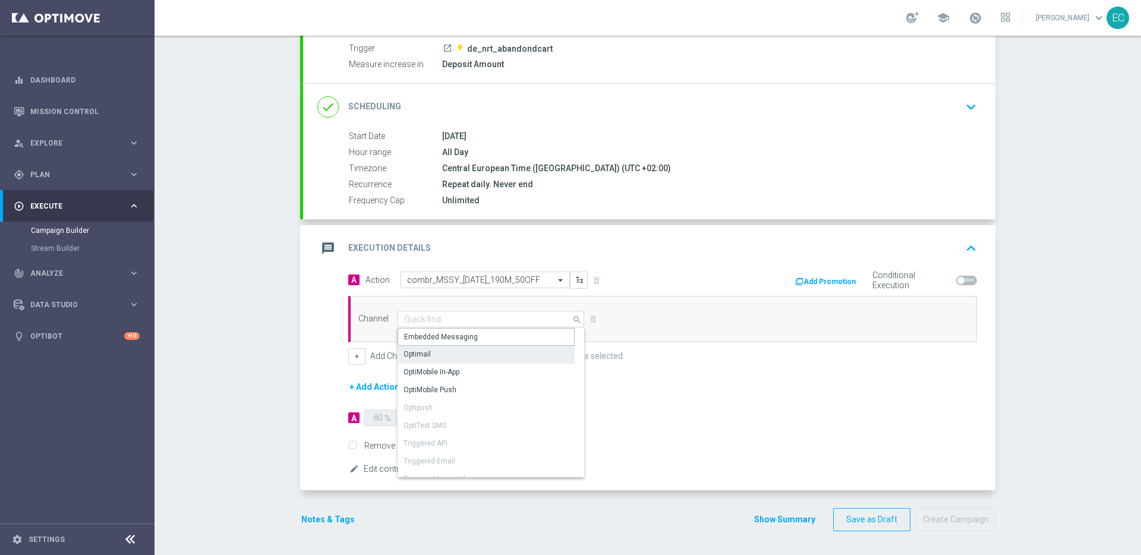
drag, startPoint x: 428, startPoint y: 342, endPoint x: 432, endPoint y: 351, distance: 9.6
click at [432, 351] on div "Embedded Messaging Optimail OptiMobile In-App OptiMobile Push Optipush OptiText…" at bounding box center [486, 461] width 177 height 267
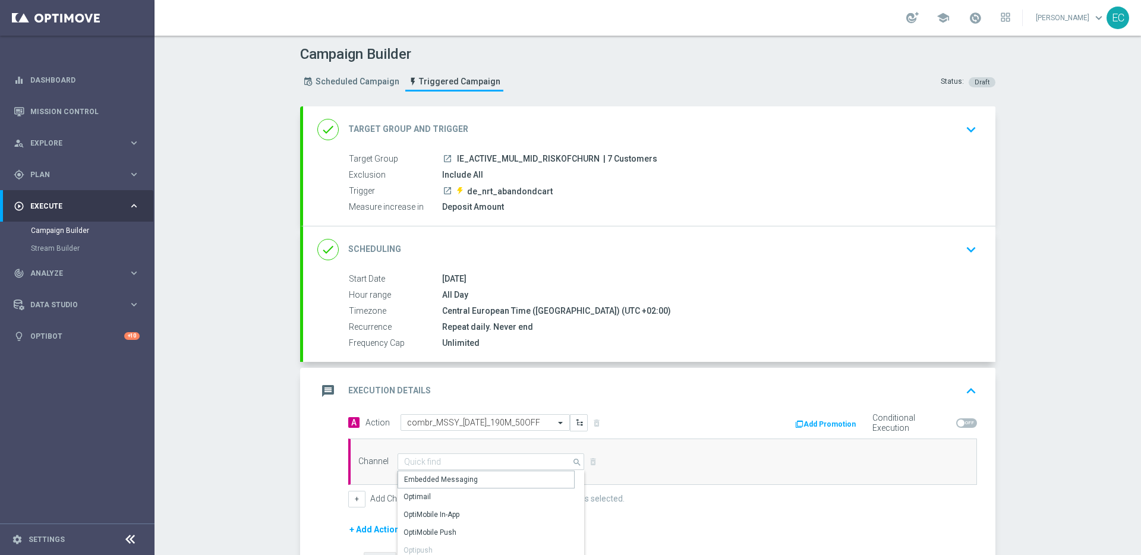
click at [354, 92] on div "Scheduled Campaign Triggered Campaign" at bounding box center [403, 81] width 206 height 31
click at [354, 84] on span "Scheduled Campaign" at bounding box center [358, 82] width 84 height 10
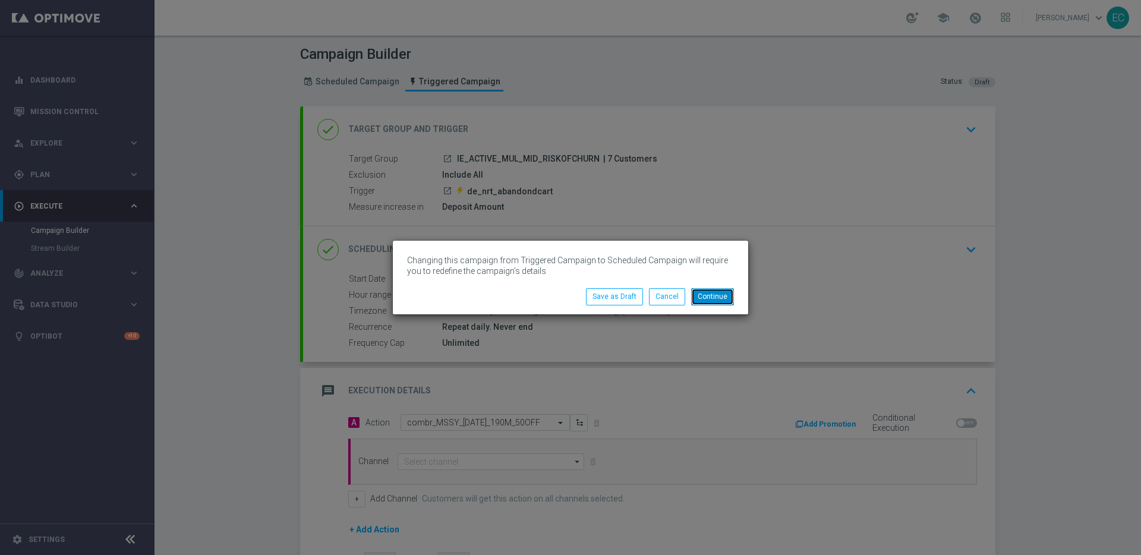
click at [711, 301] on button "Continue" at bounding box center [712, 296] width 43 height 17
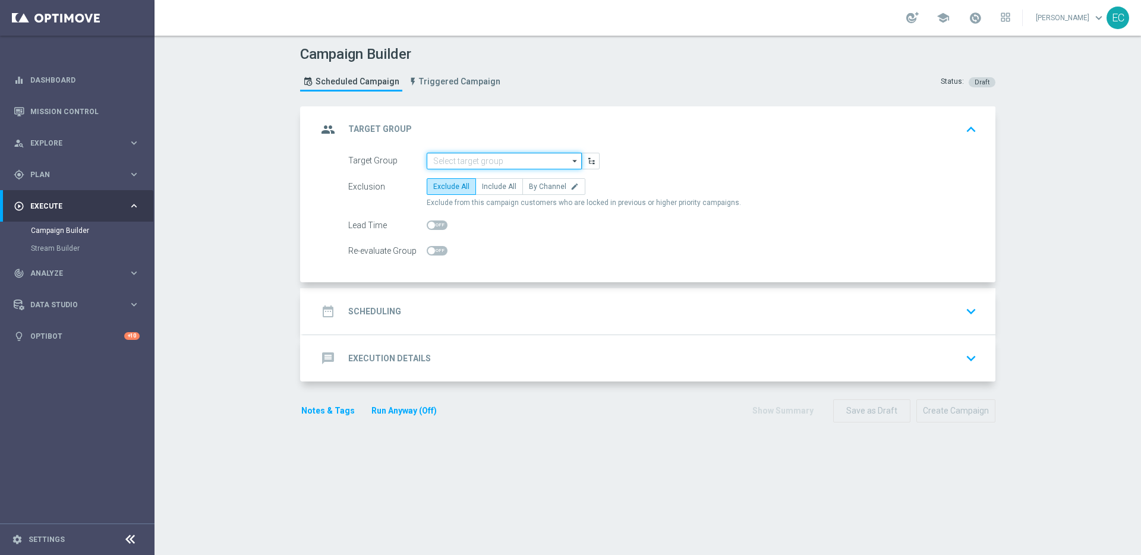
click at [493, 168] on input at bounding box center [504, 161] width 155 height 17
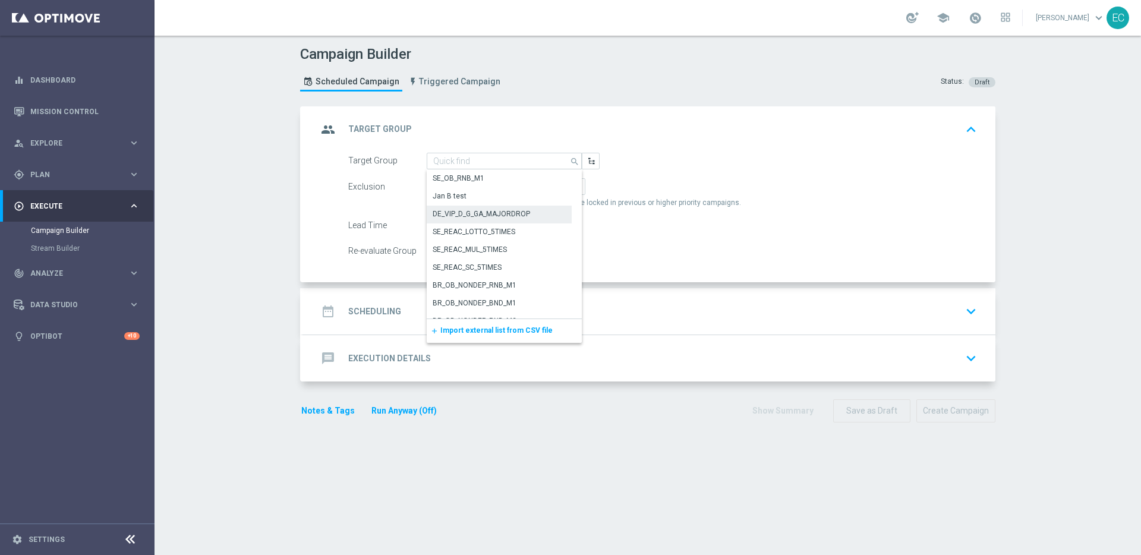
click at [493, 223] on div "SE_REAC_LOTTO_5TIMES" at bounding box center [499, 231] width 145 height 17
type input "SE_REAC_LOTTO_5TIMES"
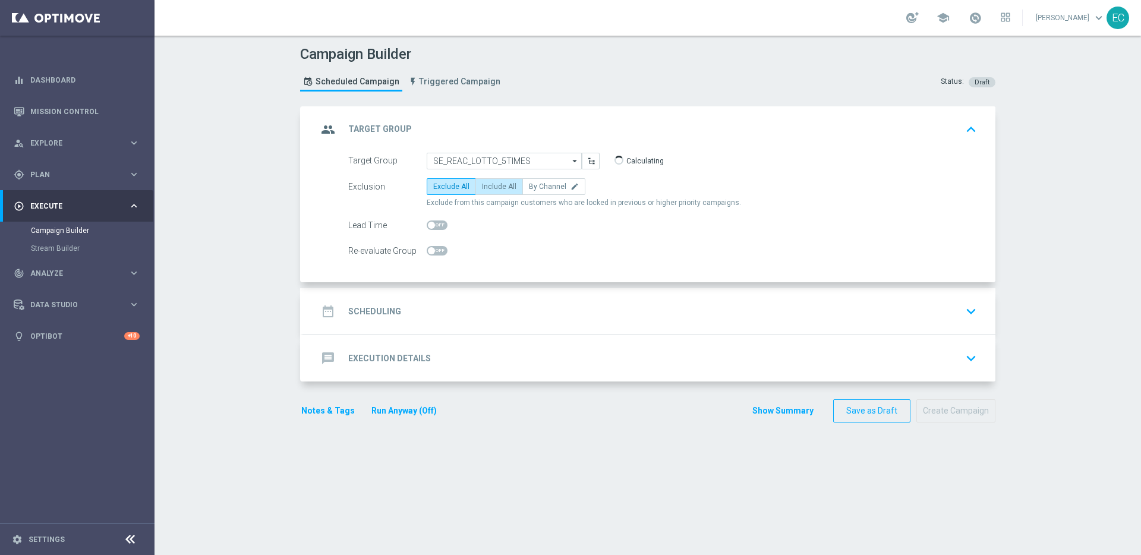
click at [503, 186] on span "Include All" at bounding box center [499, 186] width 34 height 8
click at [490, 186] on input "Include All" at bounding box center [486, 189] width 8 height 8
radio input "true"
click at [487, 307] on div "date_range Scheduling keyboard_arrow_down" at bounding box center [649, 311] width 664 height 23
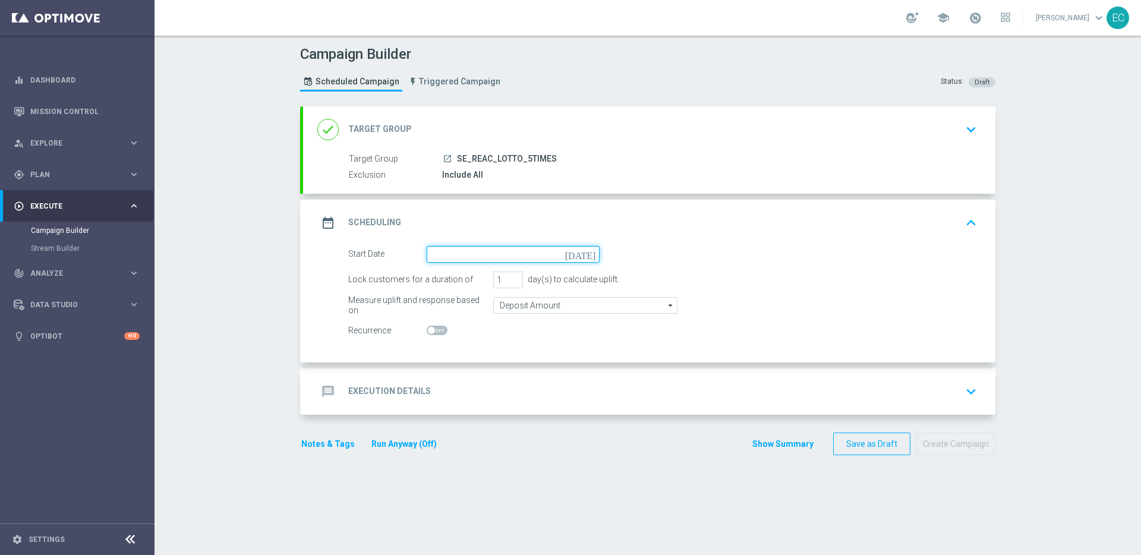
click at [518, 256] on input at bounding box center [513, 254] width 173 height 17
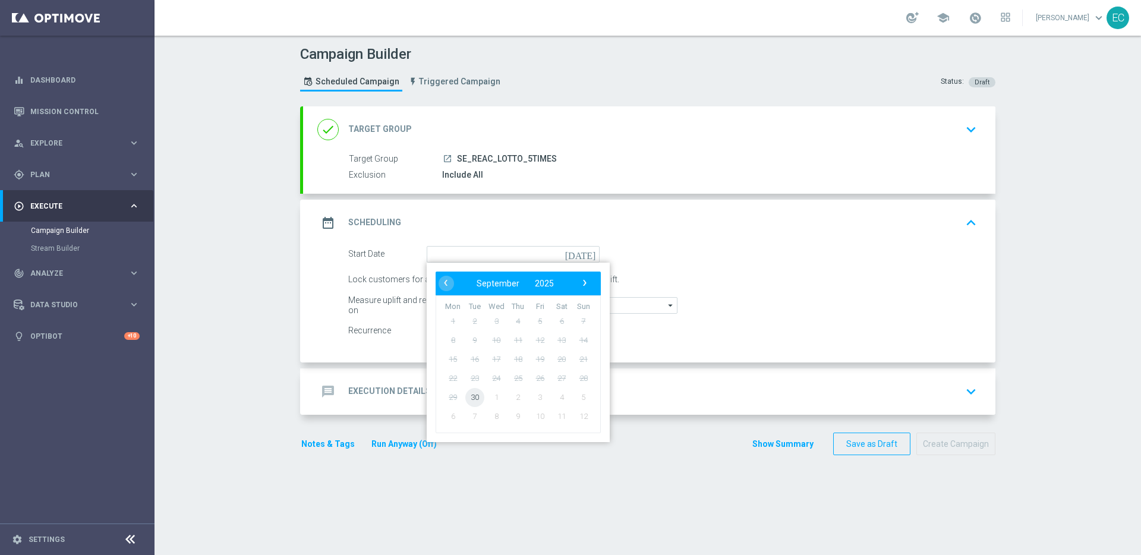
click at [472, 399] on span "30" at bounding box center [474, 396] width 19 height 19
type input "[DATE]"
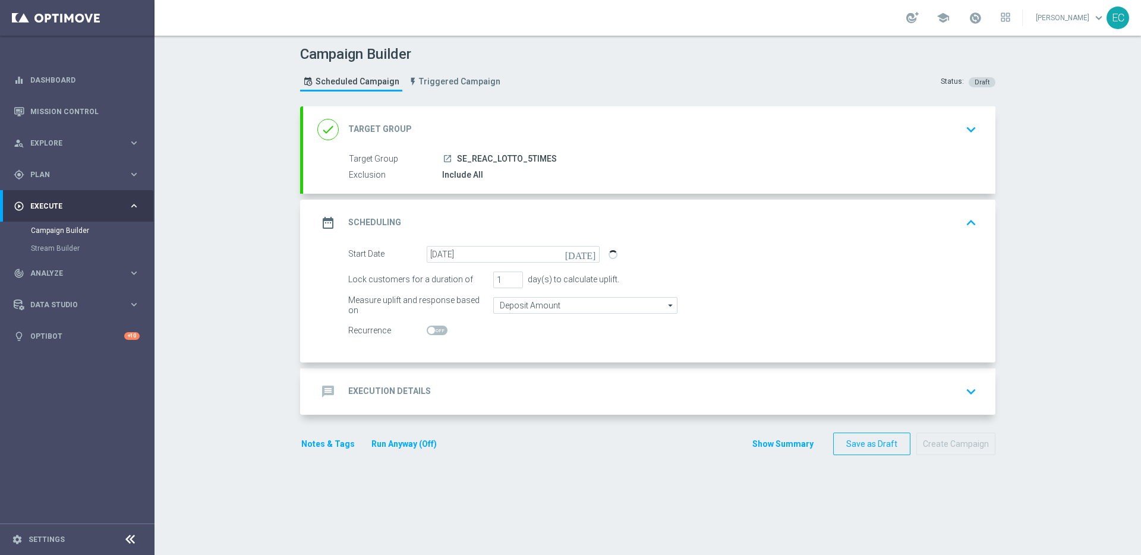
click at [496, 391] on div "message Execution Details keyboard_arrow_down" at bounding box center [649, 391] width 664 height 23
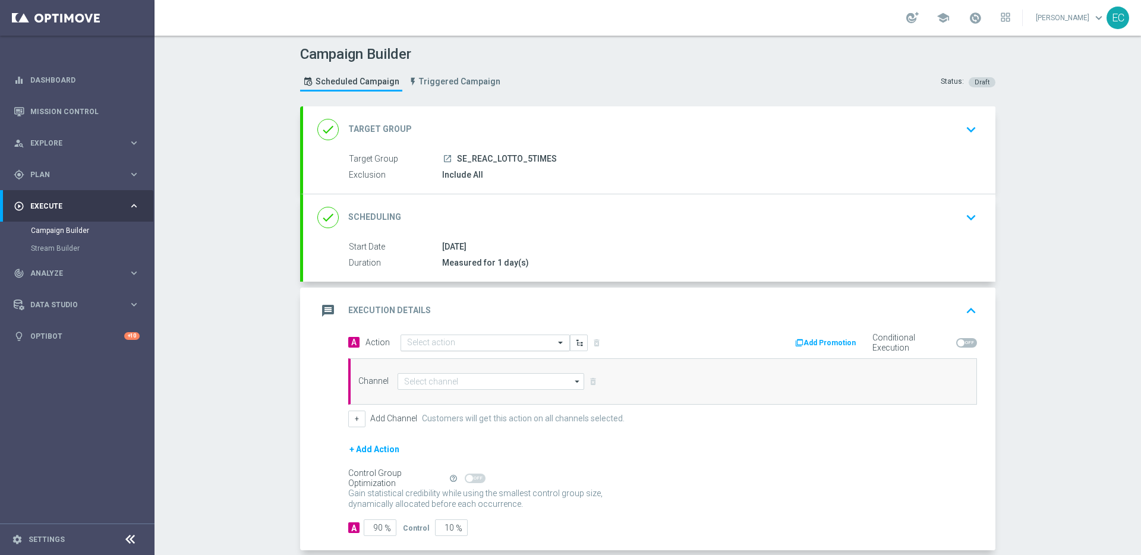
click at [534, 346] on input "text" at bounding box center [473, 343] width 133 height 10
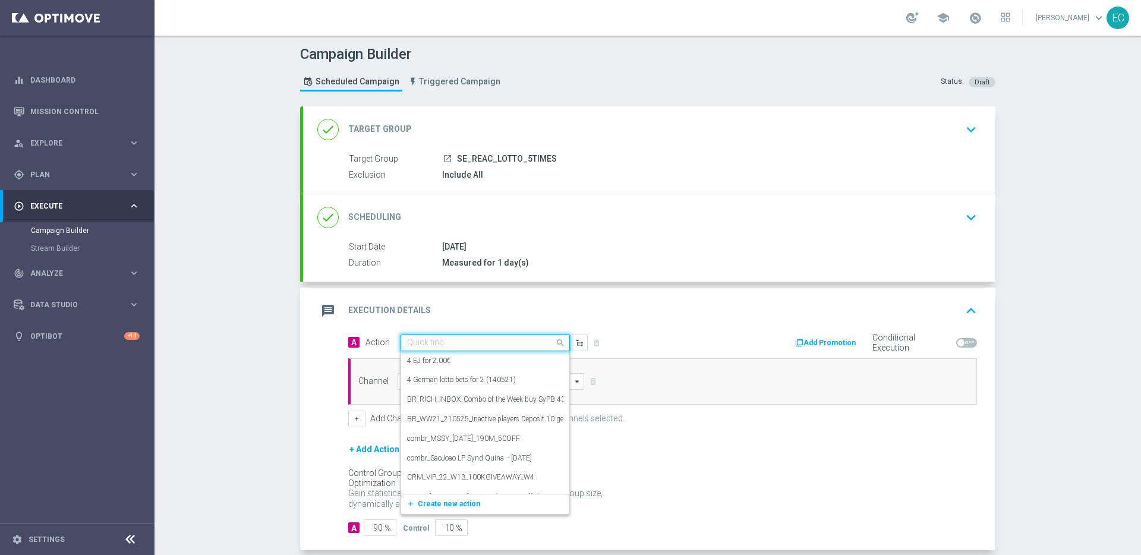
click at [534, 346] on input "text" at bounding box center [473, 343] width 133 height 10
click at [584, 369] on div "Channel arrow_drop_down Show Selected 0 of NaN Silverpop" at bounding box center [662, 381] width 629 height 46
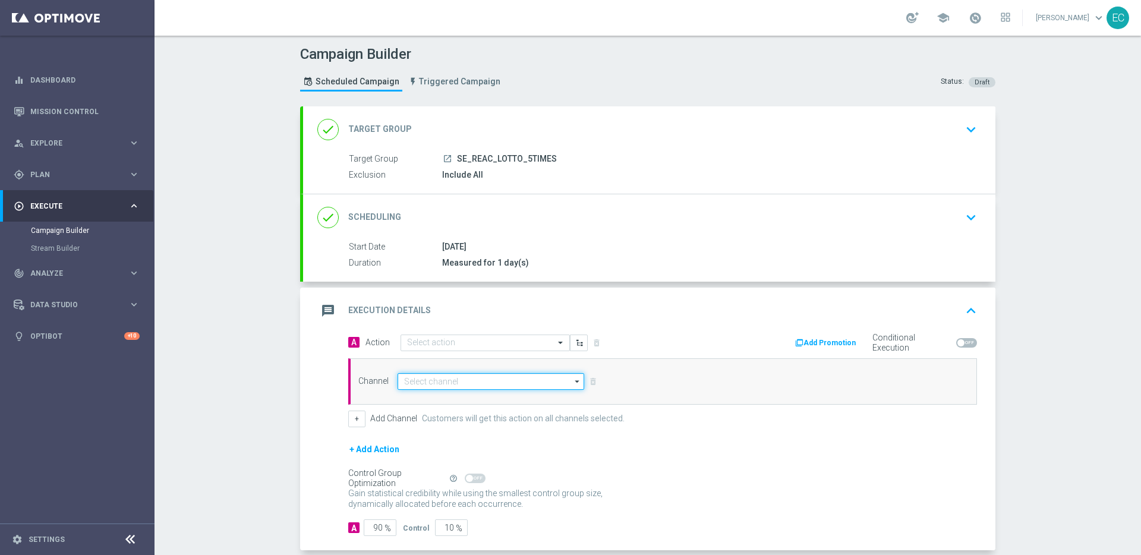
click at [565, 380] on input at bounding box center [491, 381] width 187 height 17
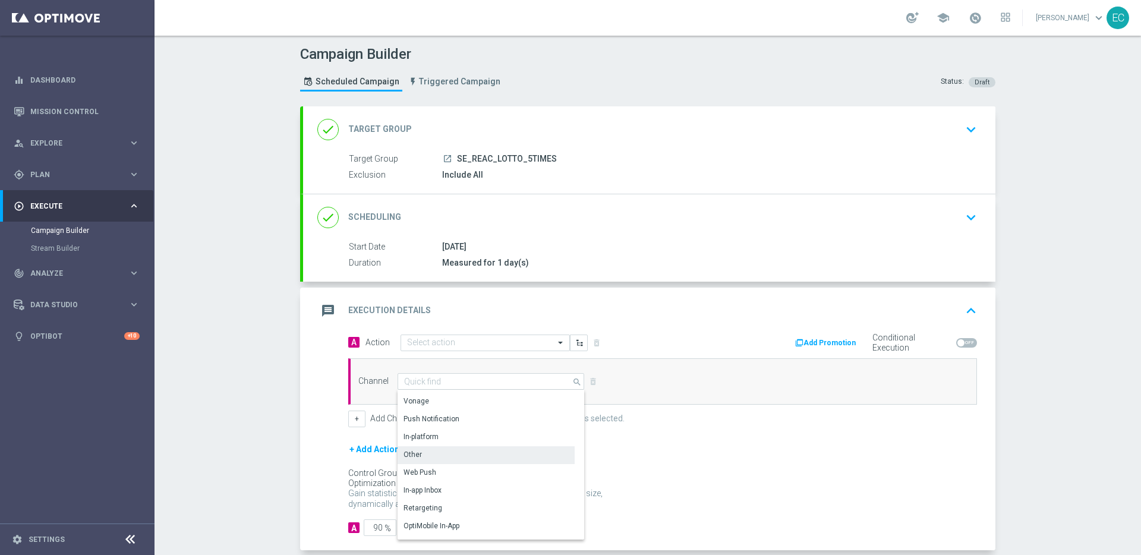
click at [507, 454] on div "Other" at bounding box center [486, 454] width 177 height 17
type input "Other"
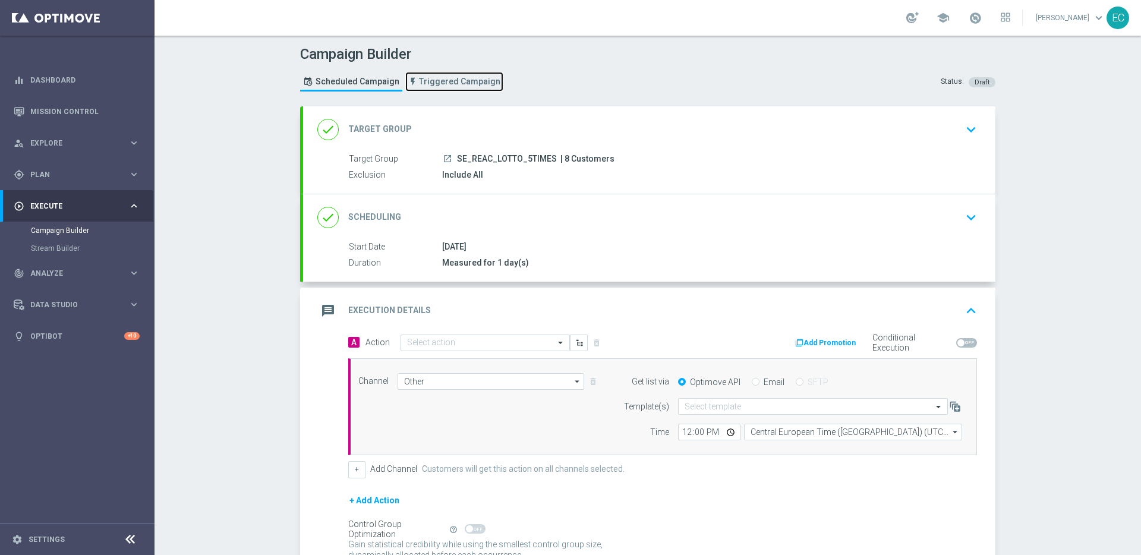
click at [450, 78] on span "Triggered Campaign" at bounding box center [459, 82] width 81 height 10
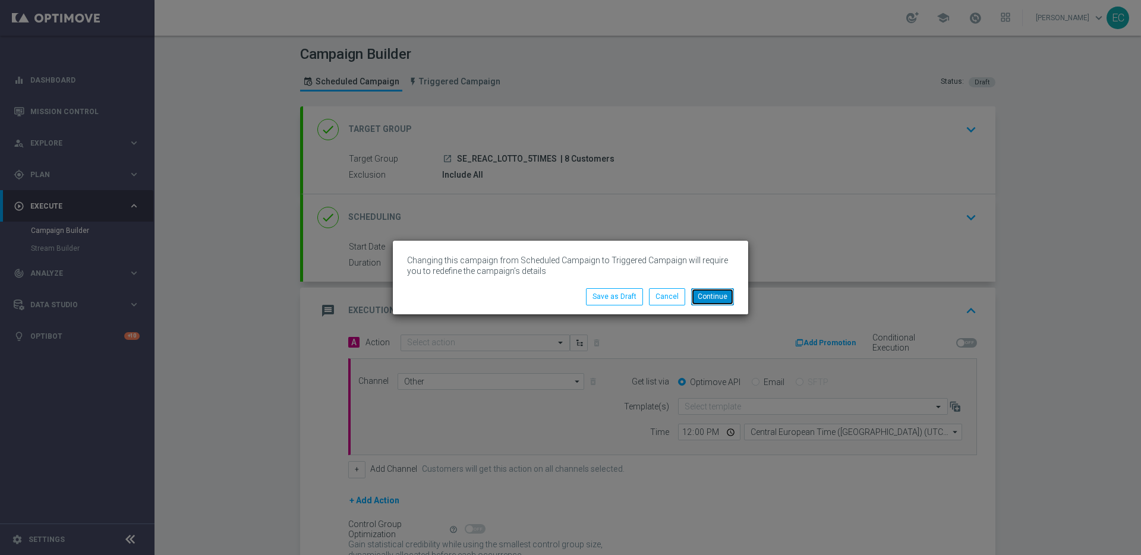
click at [717, 301] on button "Continue" at bounding box center [712, 296] width 43 height 17
